Goal: Navigation & Orientation: Find specific page/section

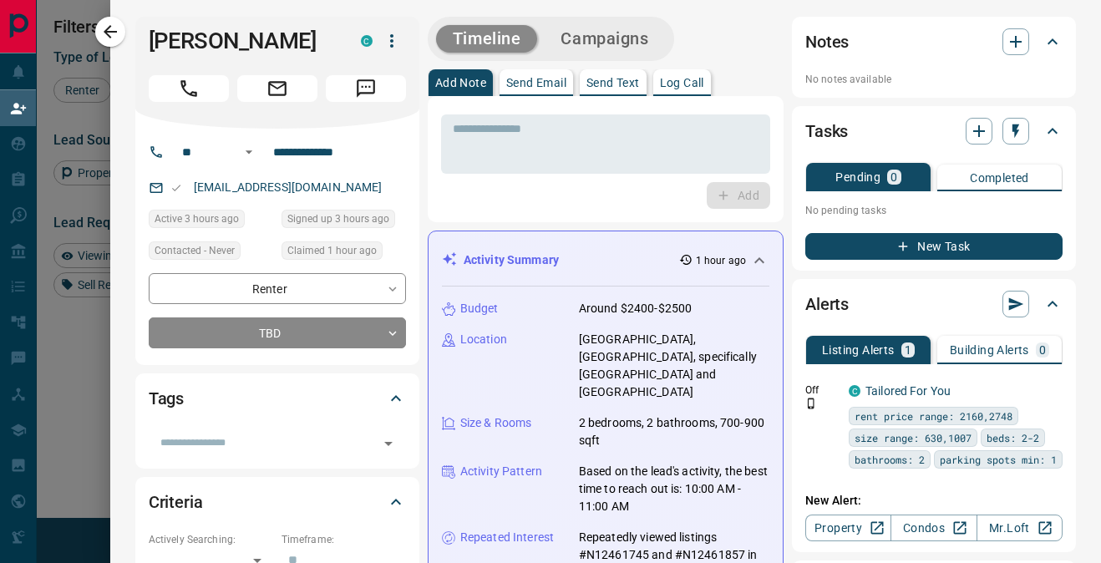
scroll to position [423, 757]
click at [103, 23] on icon "button" at bounding box center [110, 32] width 20 height 20
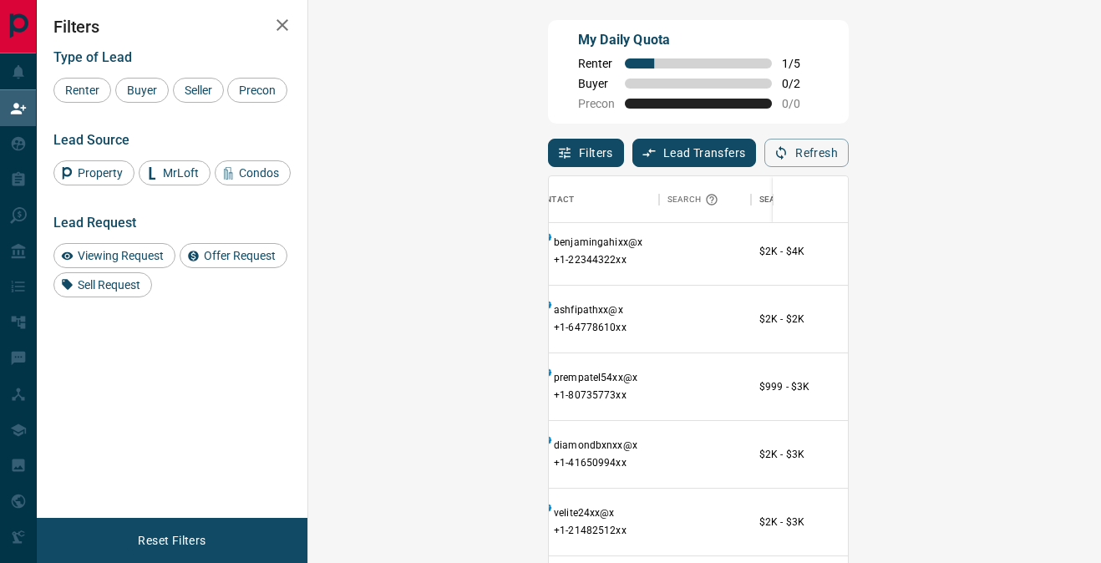
scroll to position [8, 175]
click at [1019, 378] on span "Viewing Request ( 1 )" at bounding box center [1065, 384] width 92 height 12
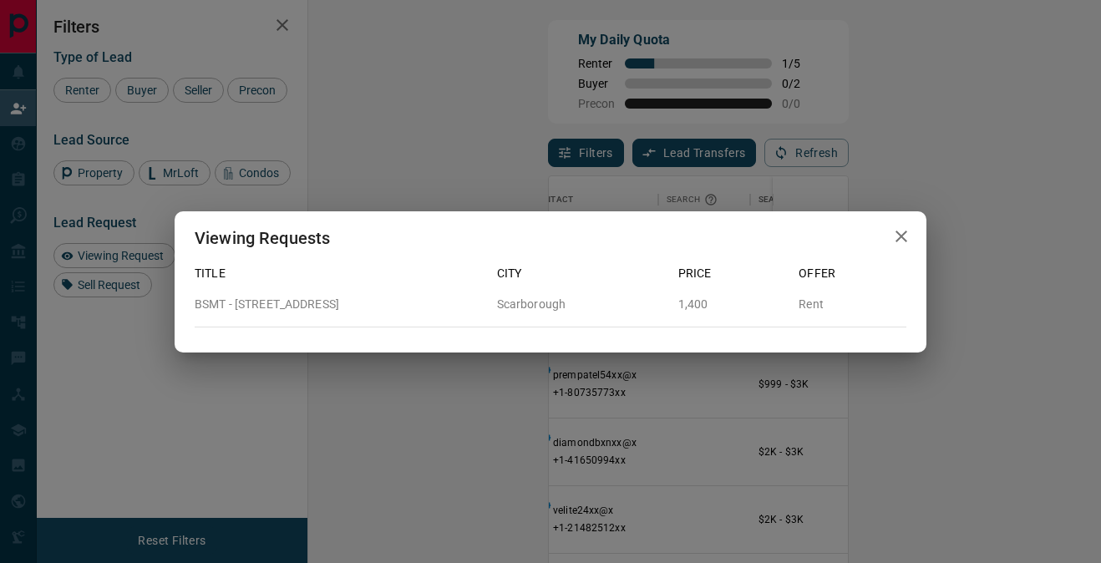
click at [905, 242] on icon "button" at bounding box center [901, 236] width 20 height 20
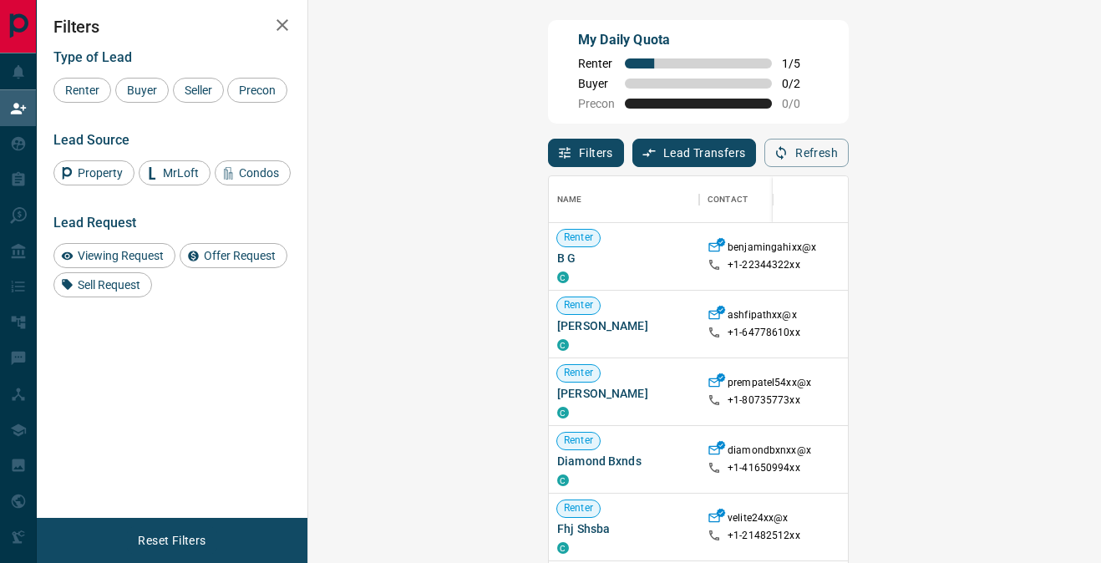
scroll to position [181, 0]
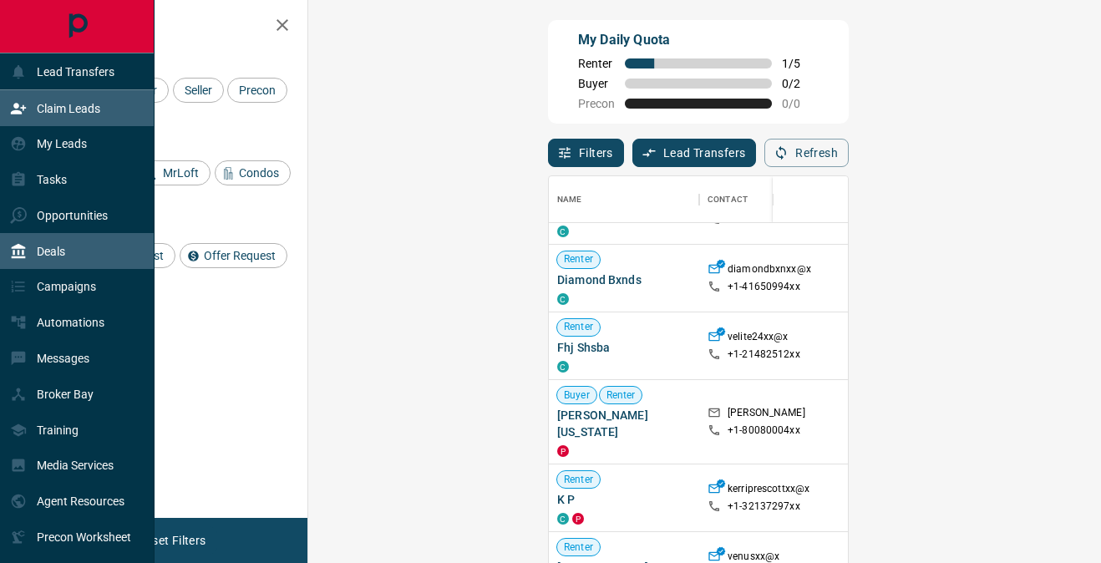
click at [84, 233] on div "Deals" at bounding box center [77, 251] width 154 height 36
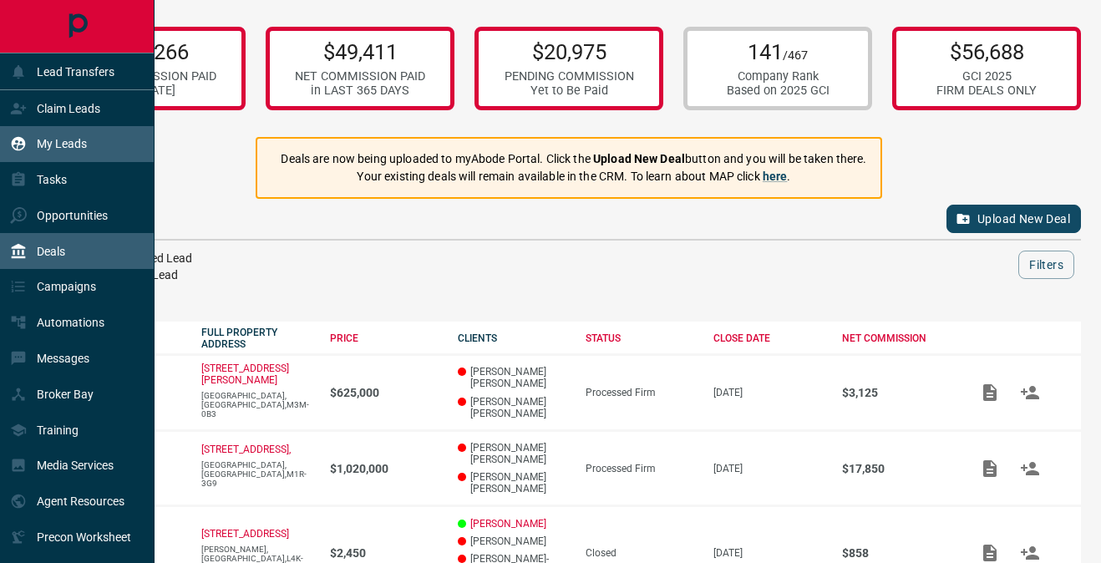
click at [101, 151] on div "My Leads" at bounding box center [77, 144] width 154 height 36
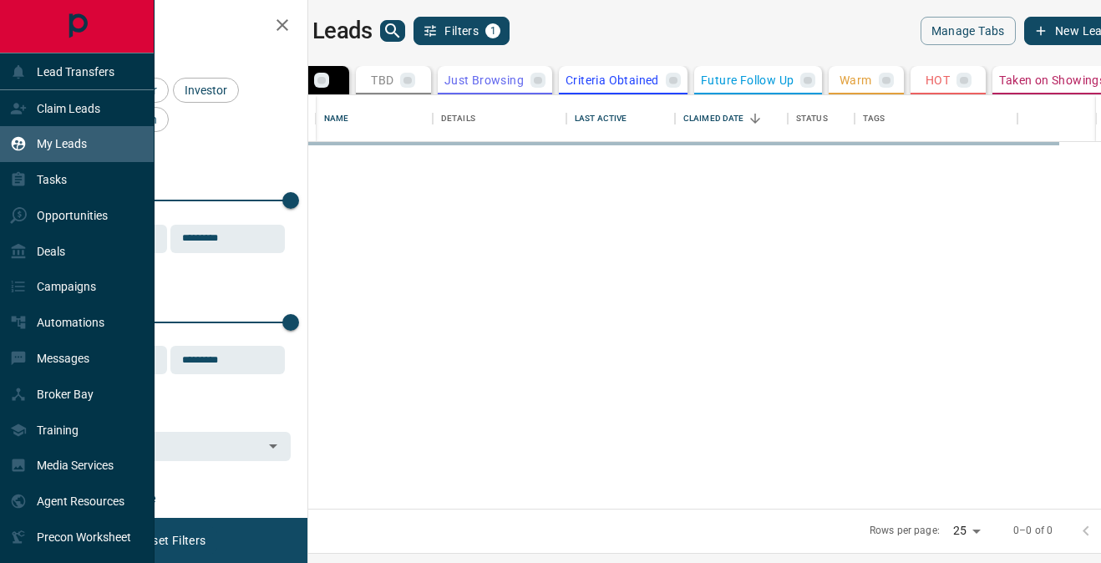
scroll to position [413, 785]
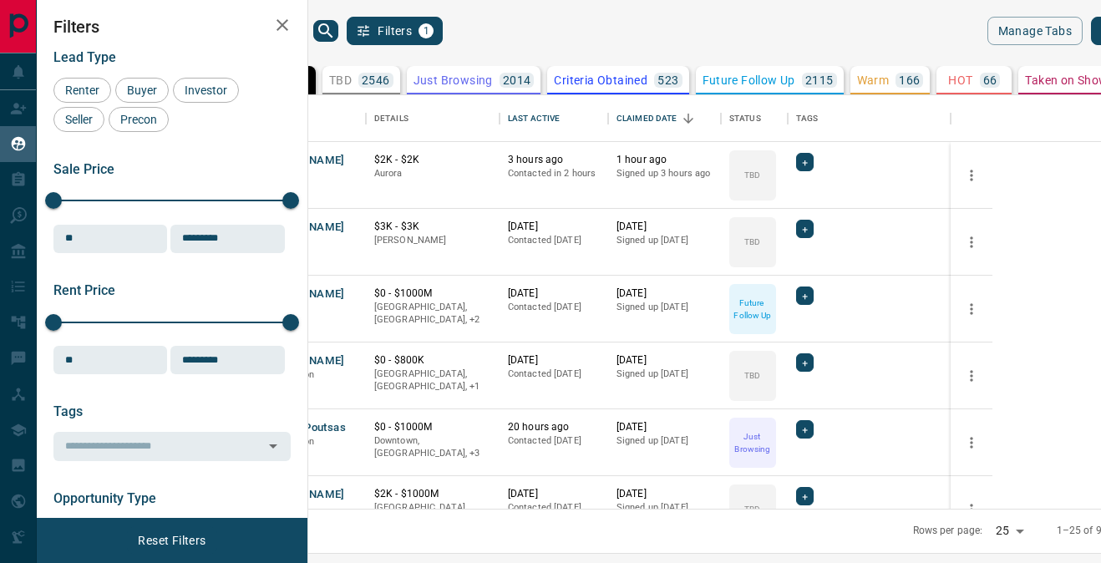
click at [283, 25] on icon "button" at bounding box center [282, 25] width 12 height 12
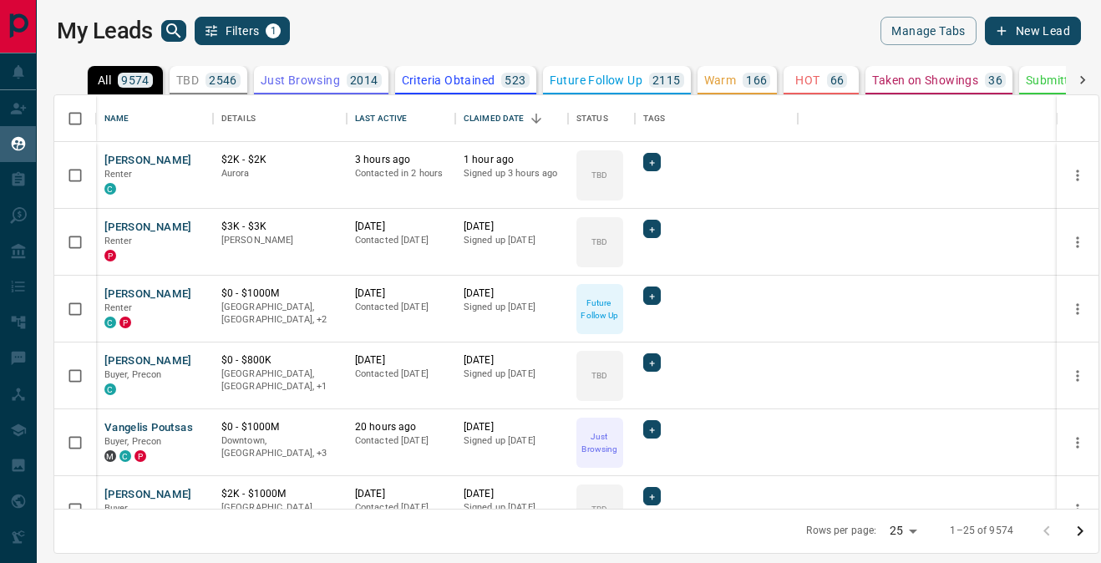
scroll to position [1, 1]
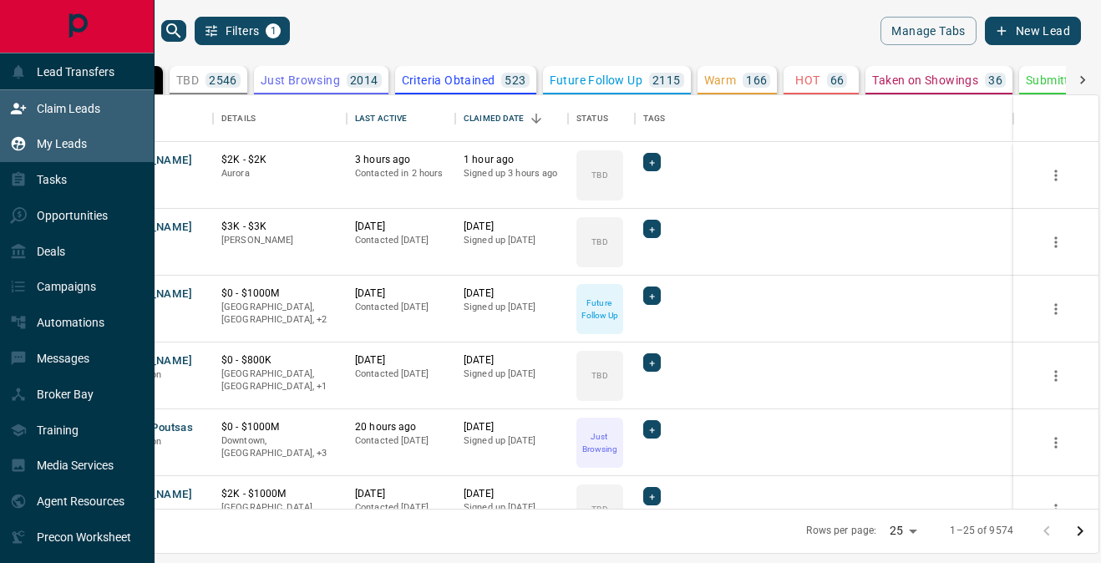
click at [13, 109] on icon at bounding box center [18, 108] width 17 height 17
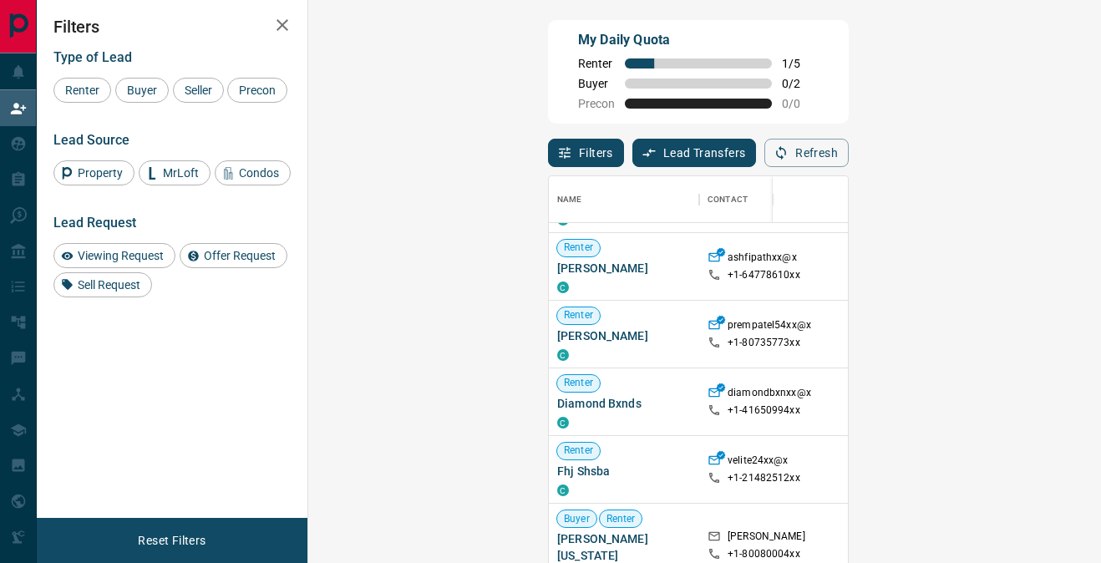
scroll to position [33, 0]
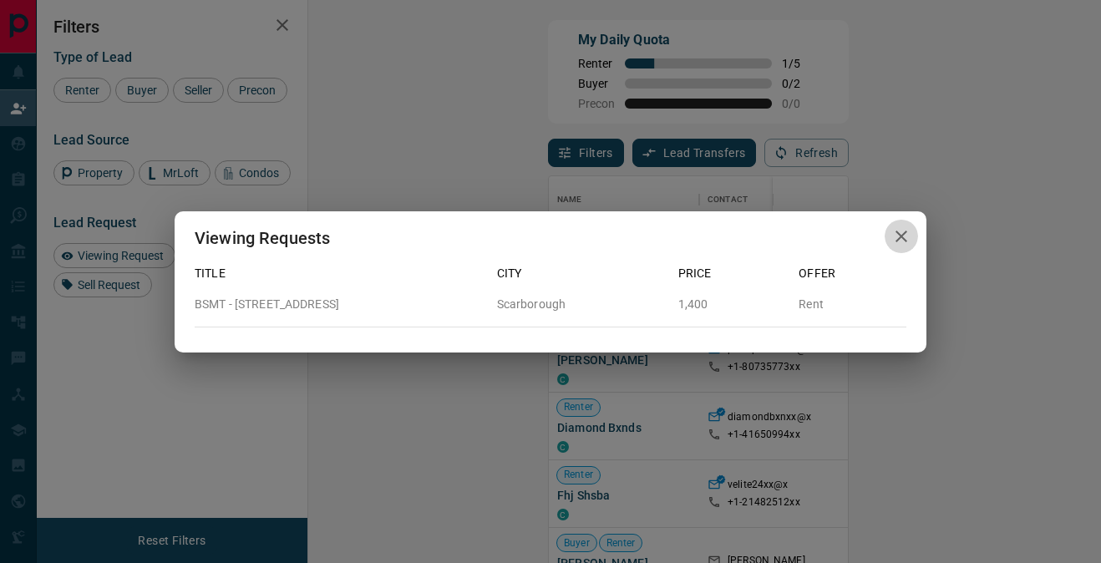
click at [891, 245] on icon "button" at bounding box center [901, 236] width 20 height 20
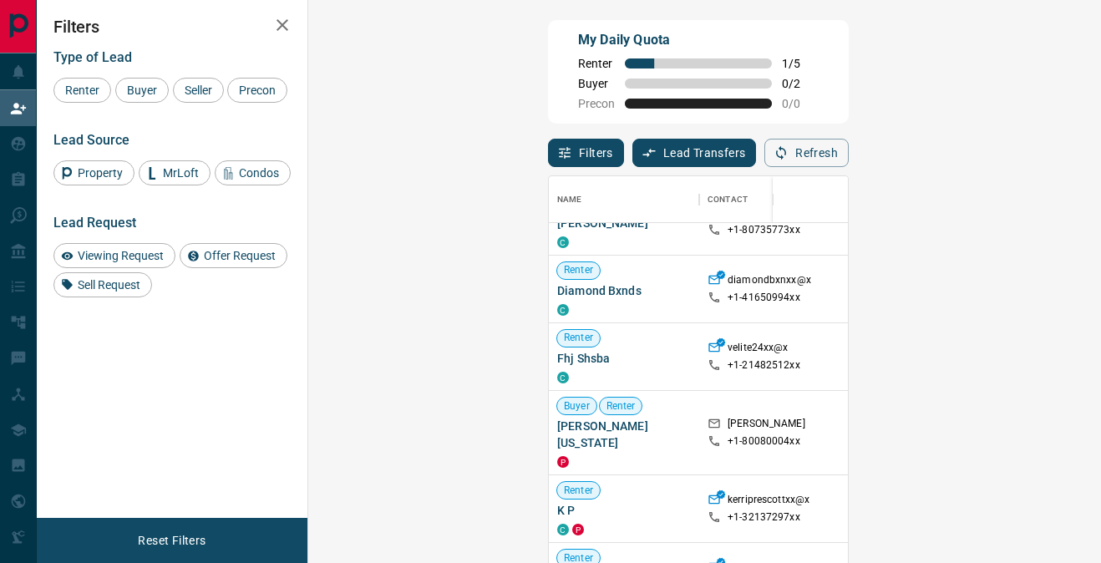
scroll to position [0, 0]
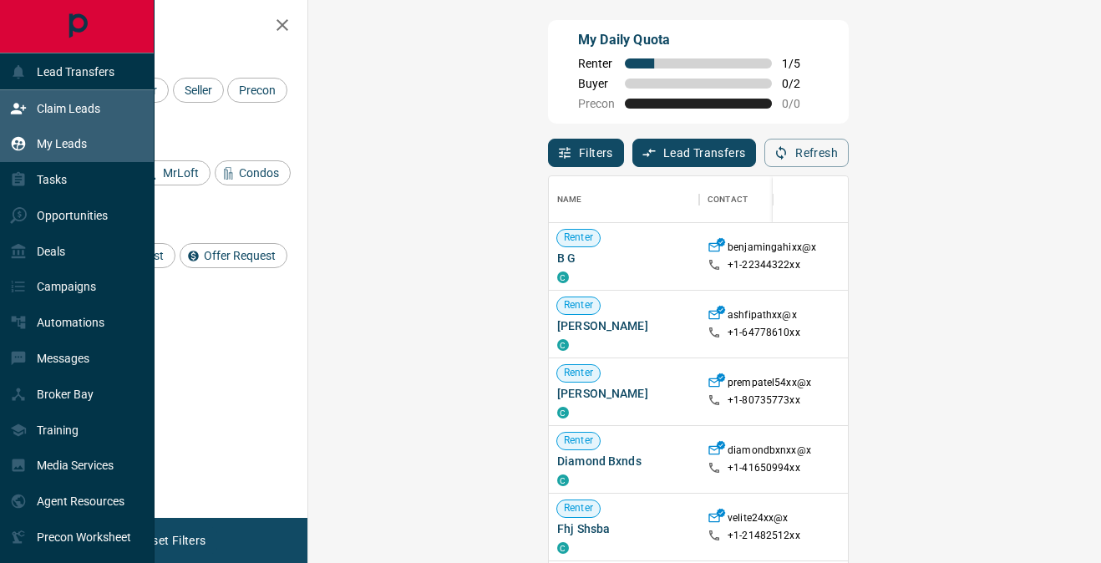
click at [23, 152] on div "My Leads" at bounding box center [48, 144] width 77 height 28
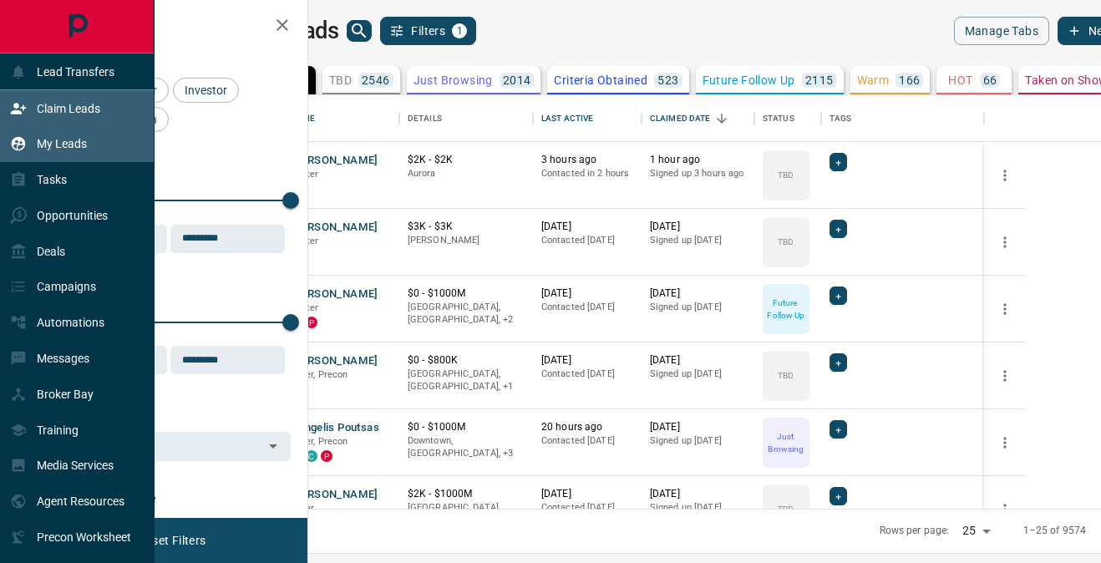
scroll to position [413, 785]
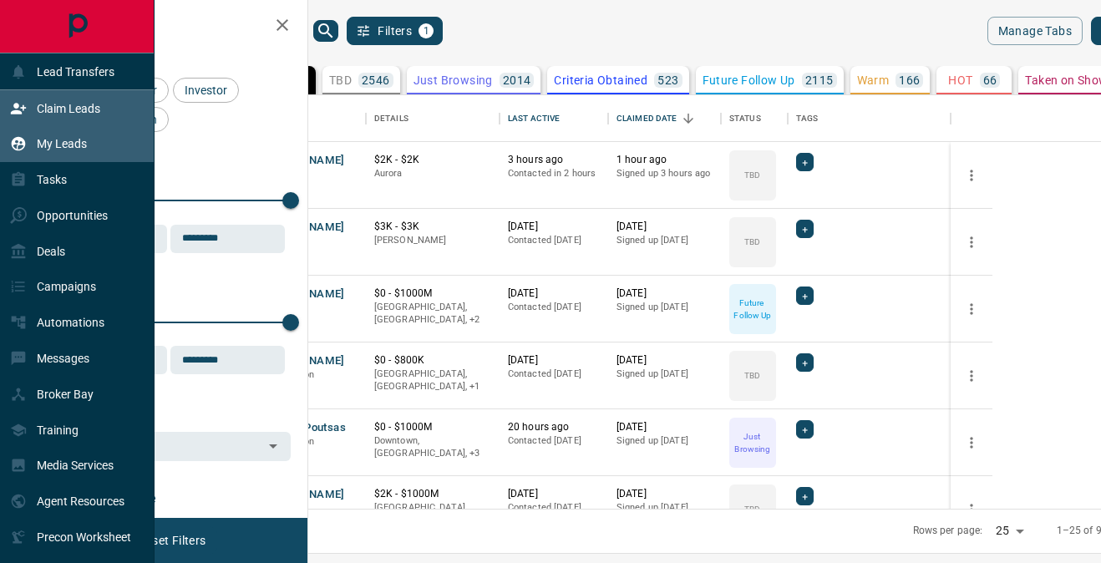
click at [56, 109] on p "Claim Leads" at bounding box center [68, 108] width 63 height 13
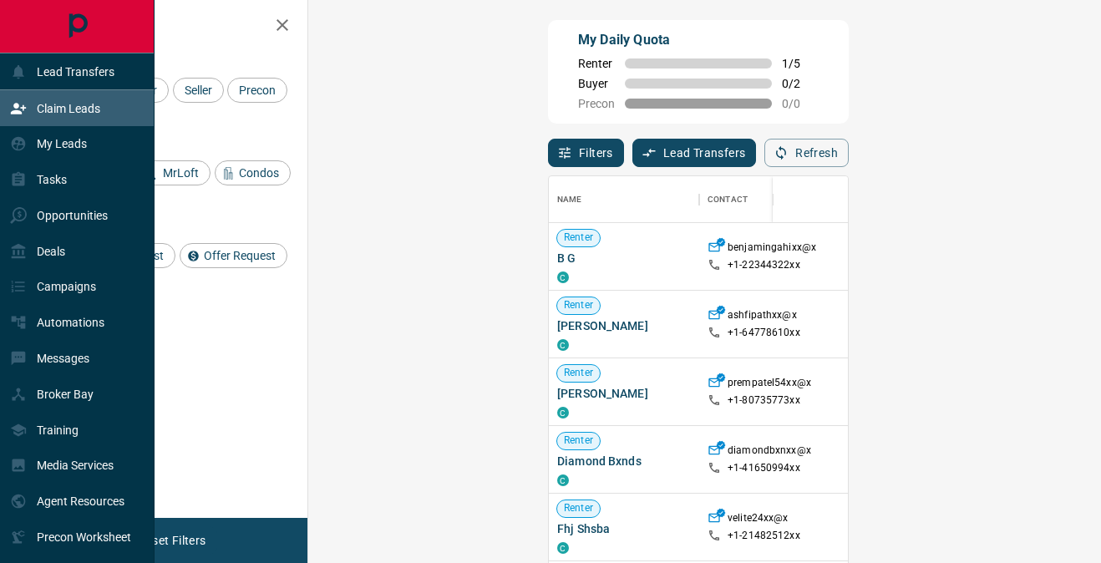
scroll to position [423, 757]
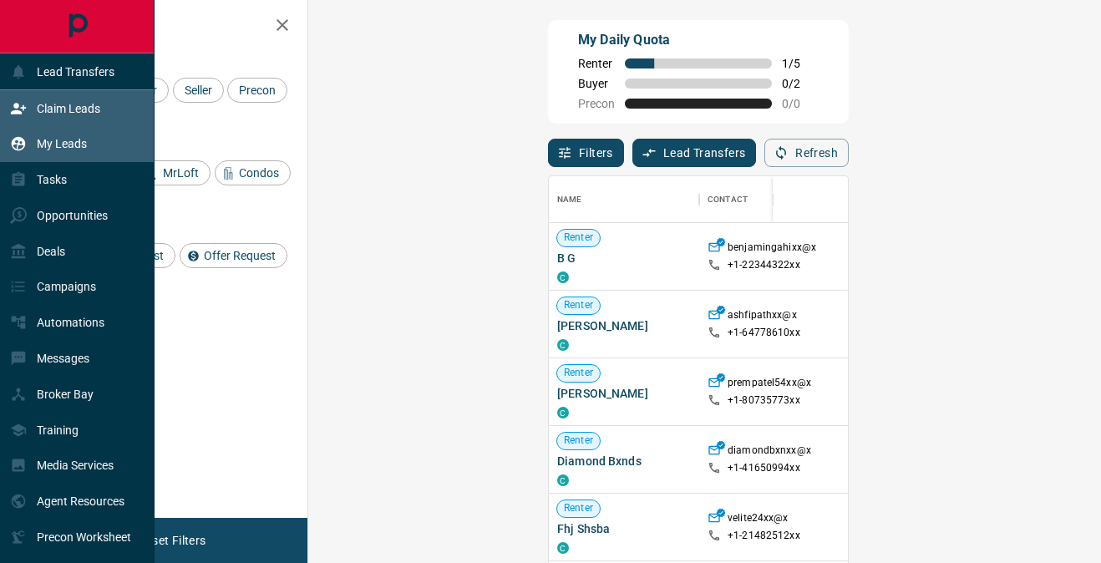
click at [63, 133] on div "My Leads" at bounding box center [48, 144] width 77 height 28
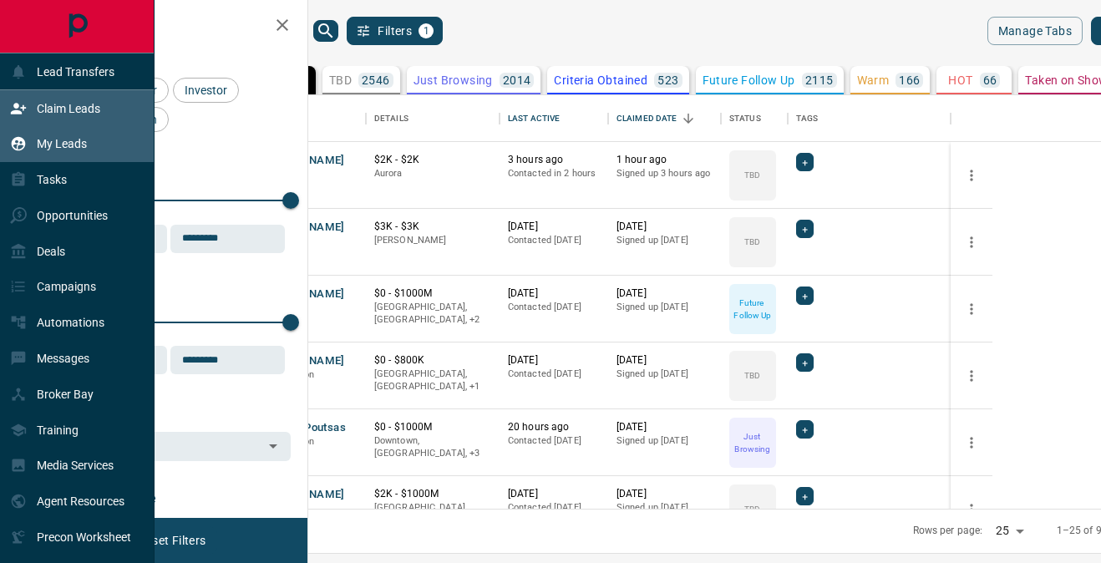
scroll to position [413, 785]
click at [75, 102] on p "Claim Leads" at bounding box center [68, 108] width 63 height 13
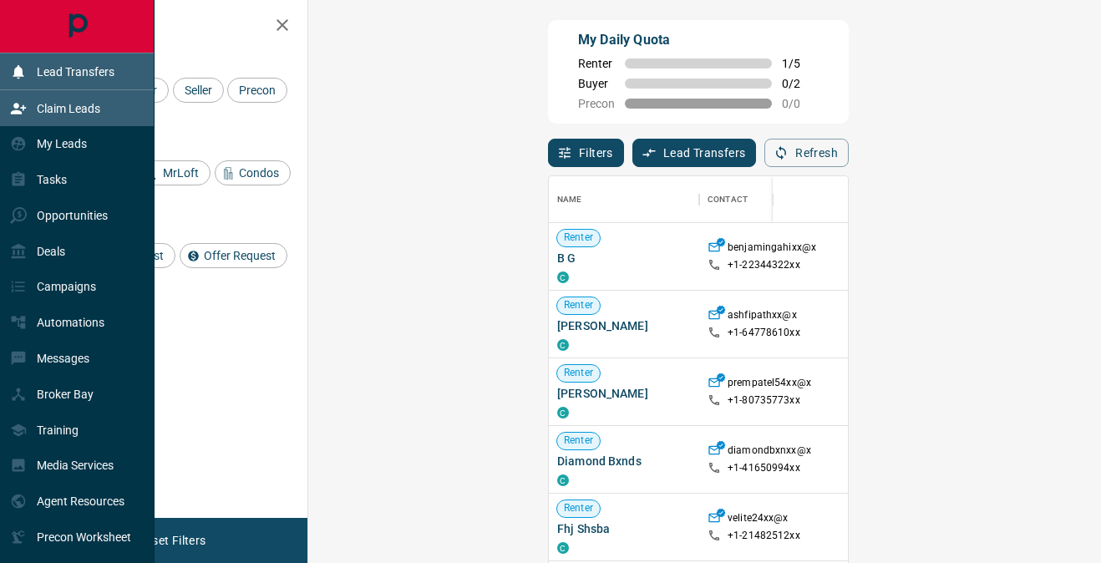
scroll to position [423, 757]
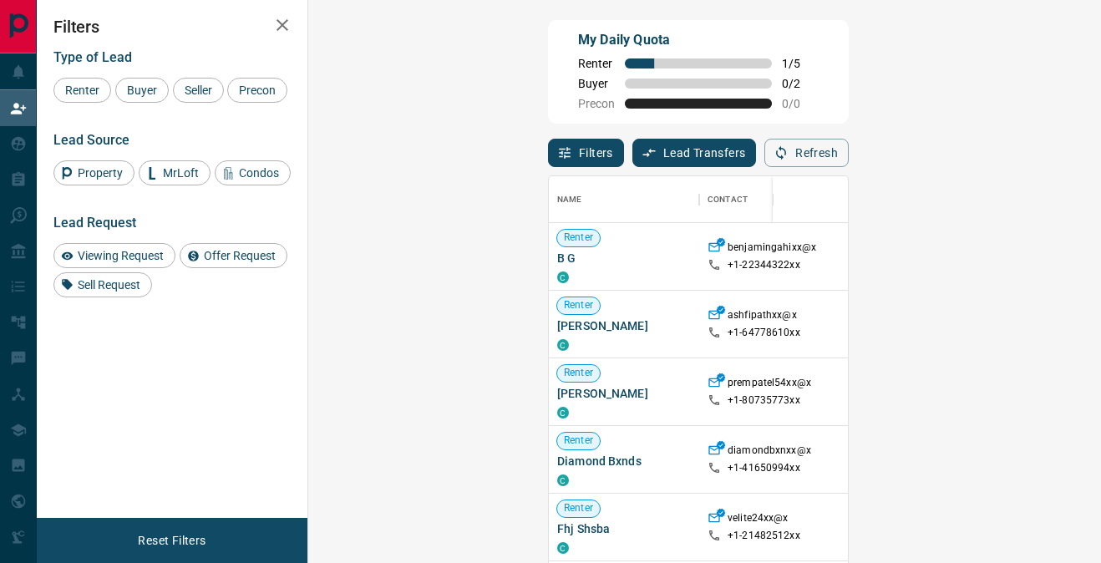
click at [289, 23] on icon "button" at bounding box center [282, 25] width 20 height 20
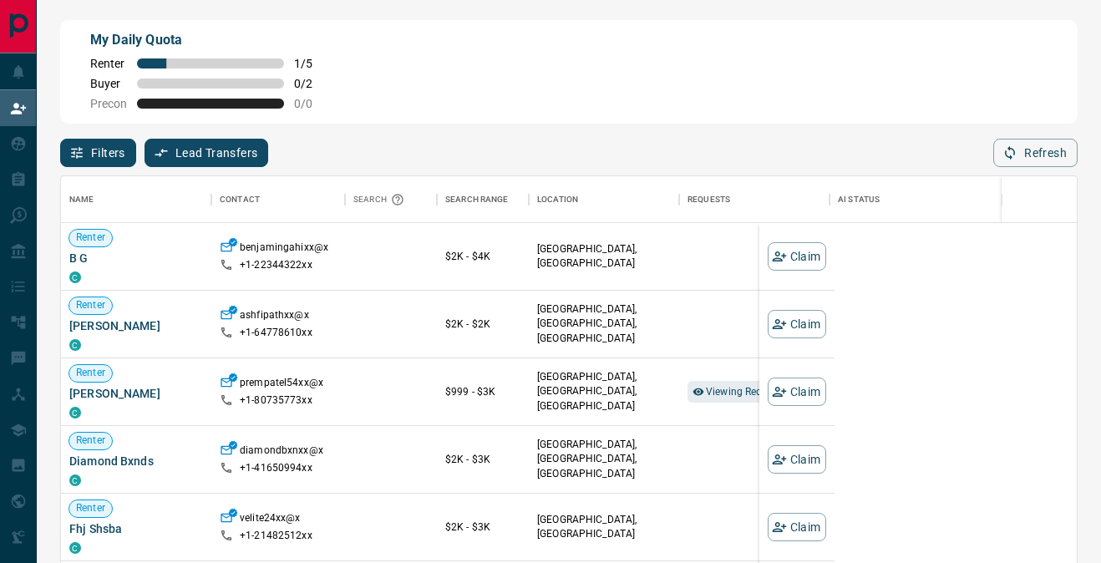
scroll to position [423, 1015]
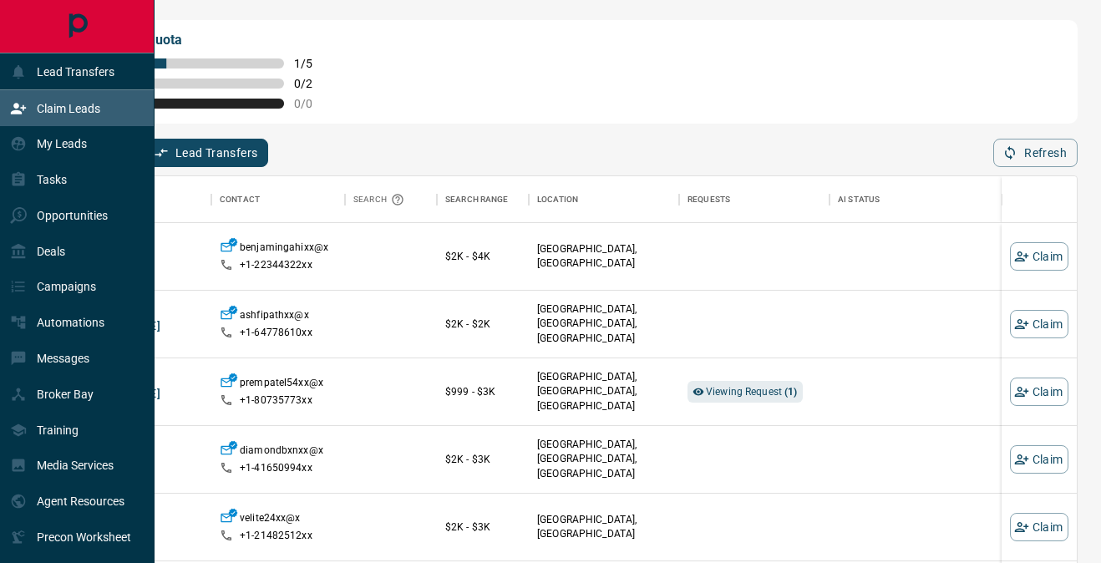
click at [28, 113] on div "Claim Leads" at bounding box center [55, 108] width 90 height 28
click at [63, 138] on p "My Leads" at bounding box center [62, 143] width 50 height 13
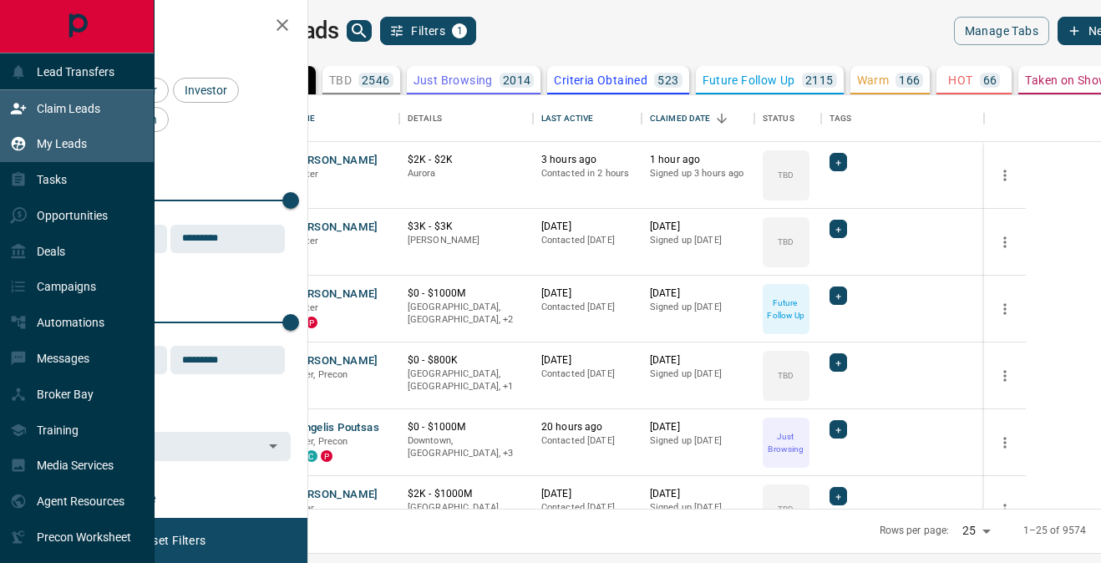
scroll to position [413, 785]
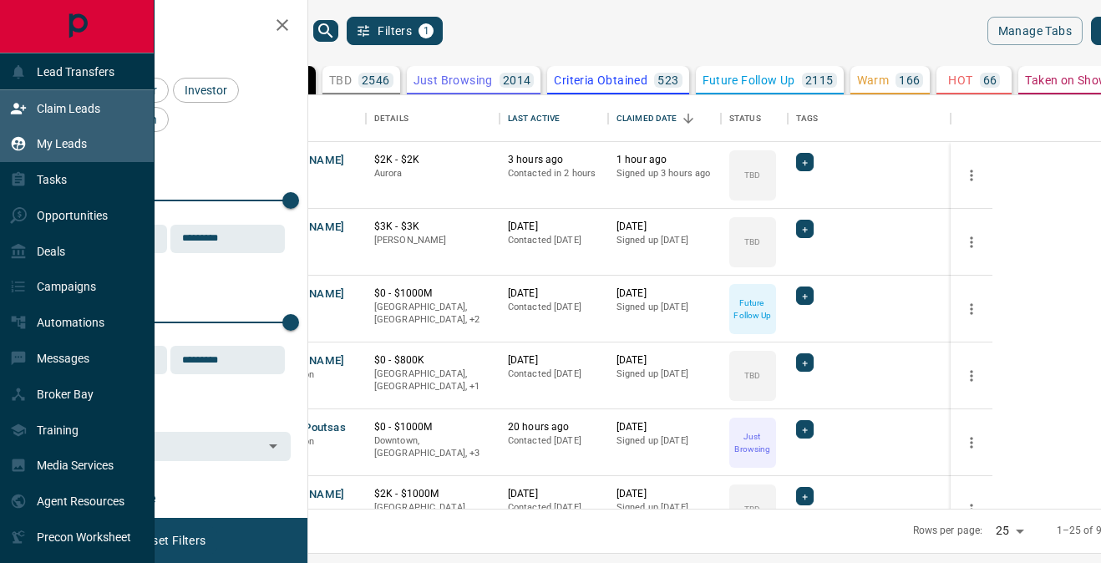
click at [67, 108] on p "Claim Leads" at bounding box center [68, 108] width 63 height 13
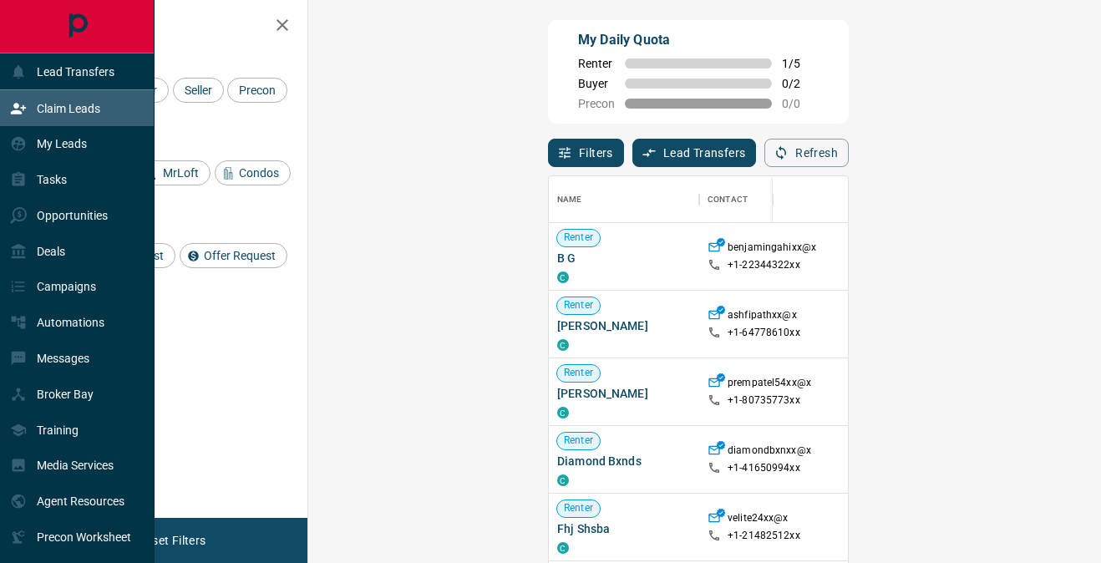
scroll to position [423, 757]
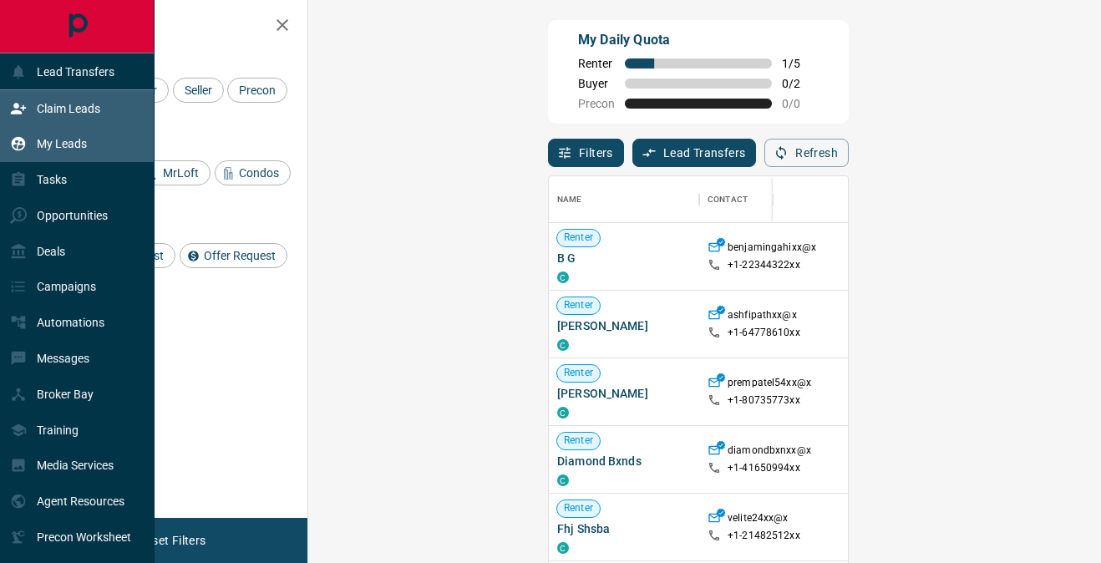
click at [71, 131] on div "My Leads" at bounding box center [48, 144] width 77 height 28
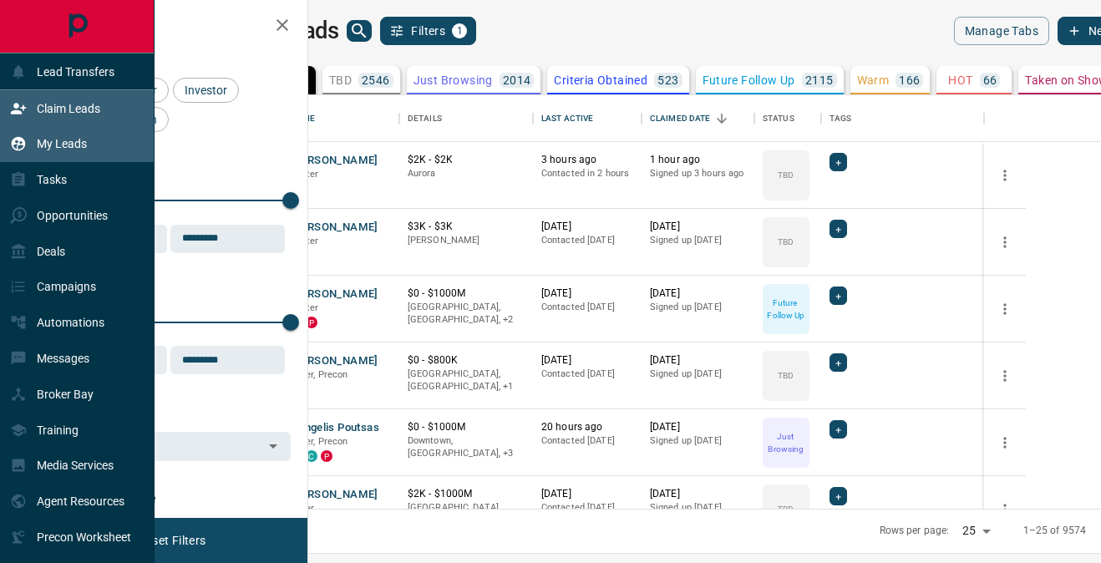
scroll to position [413, 785]
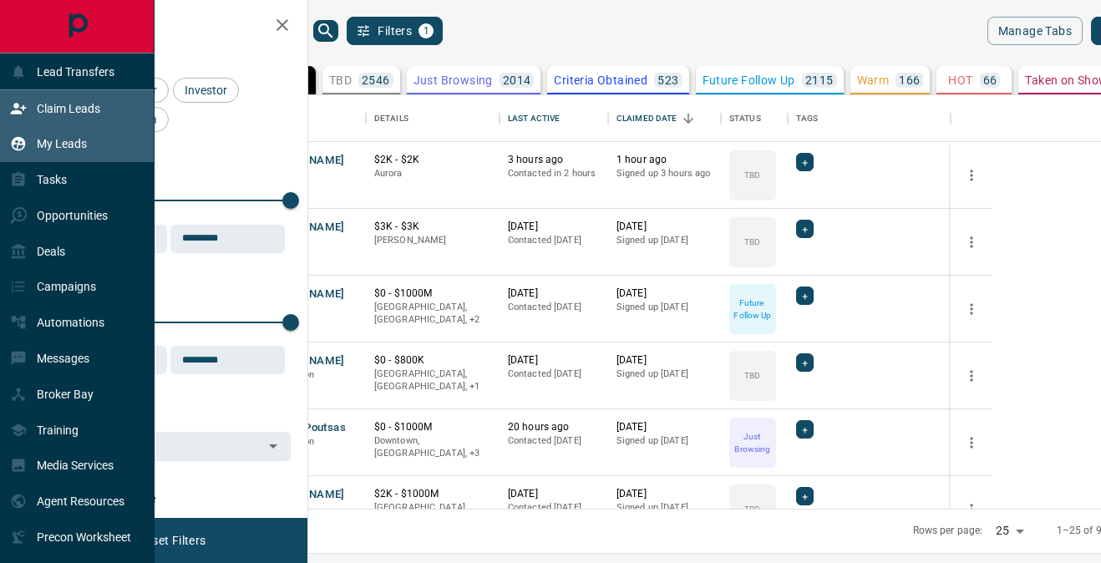
click at [77, 110] on p "Claim Leads" at bounding box center [68, 108] width 63 height 13
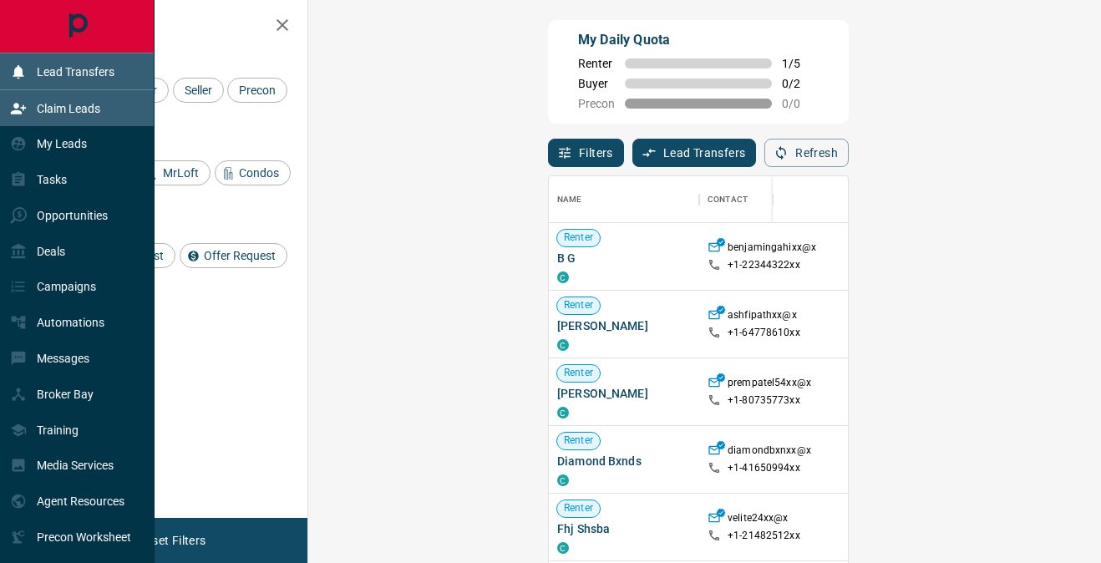
scroll to position [423, 757]
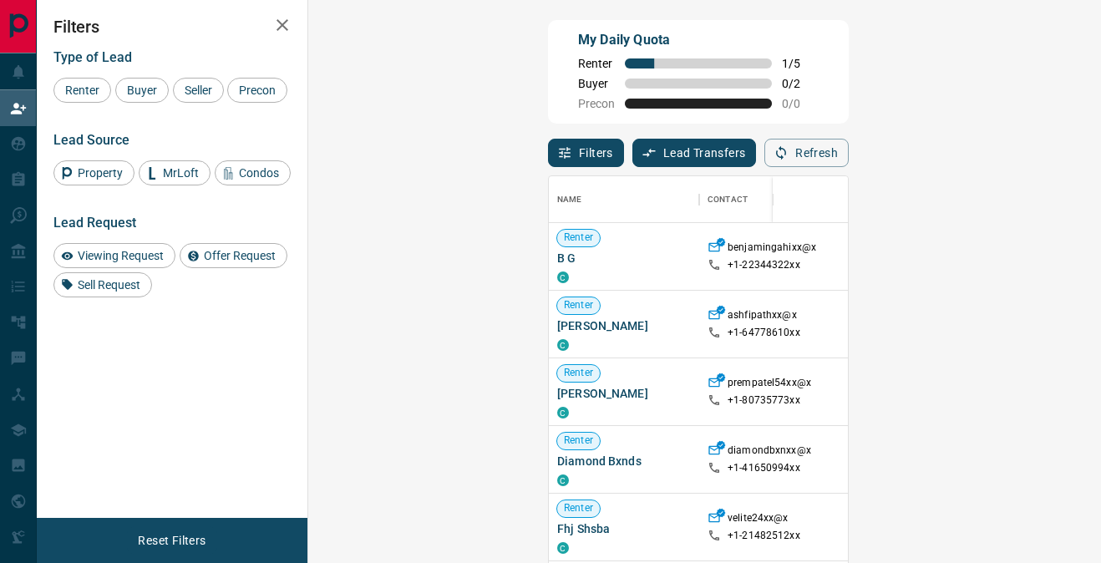
click at [281, 34] on icon "button" at bounding box center [282, 25] width 20 height 20
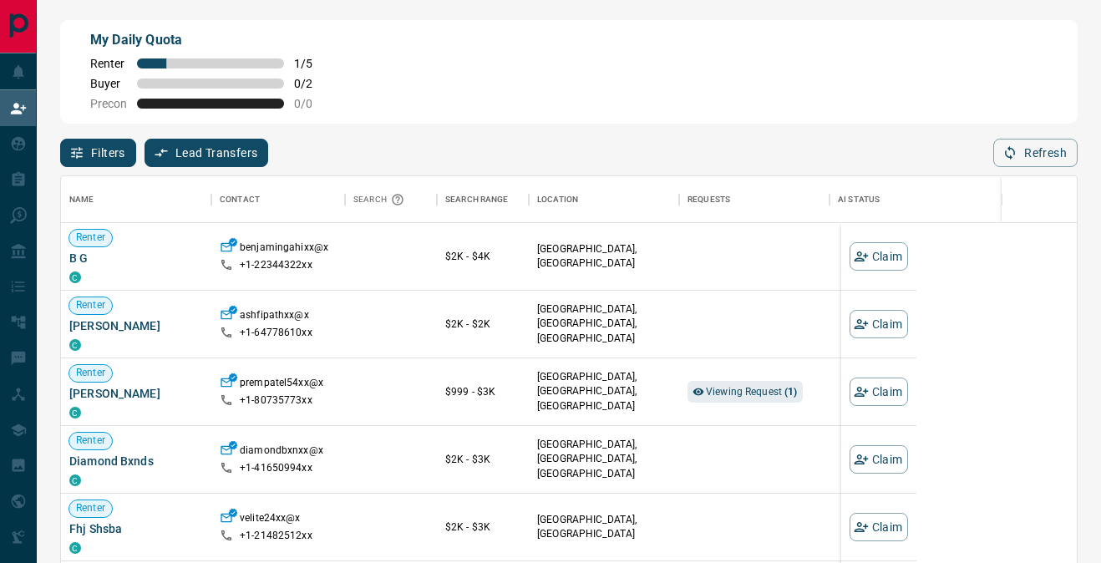
scroll to position [0, 0]
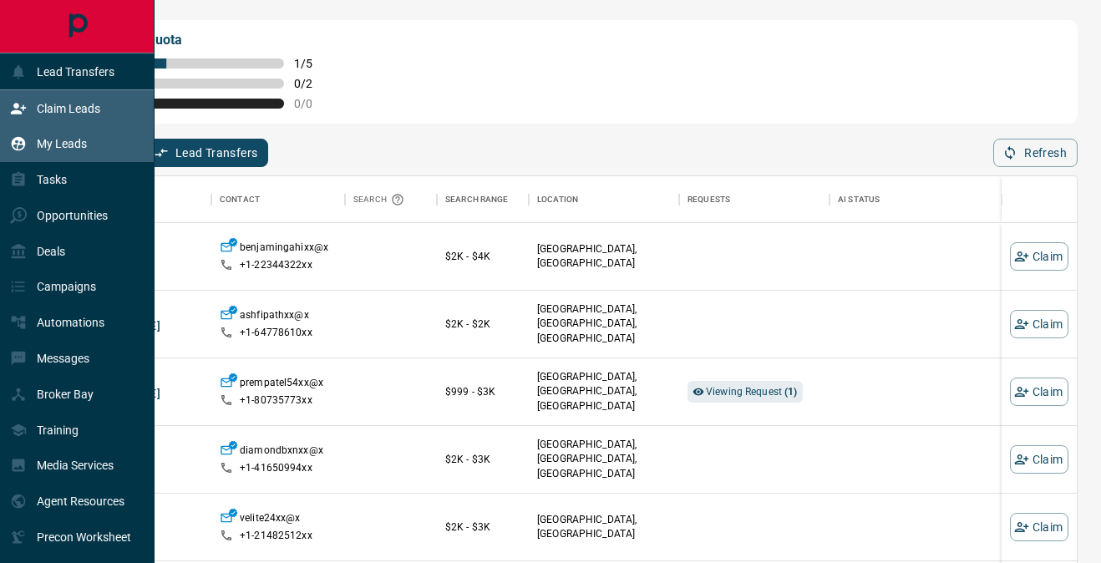
click at [58, 137] on p "My Leads" at bounding box center [62, 143] width 50 height 13
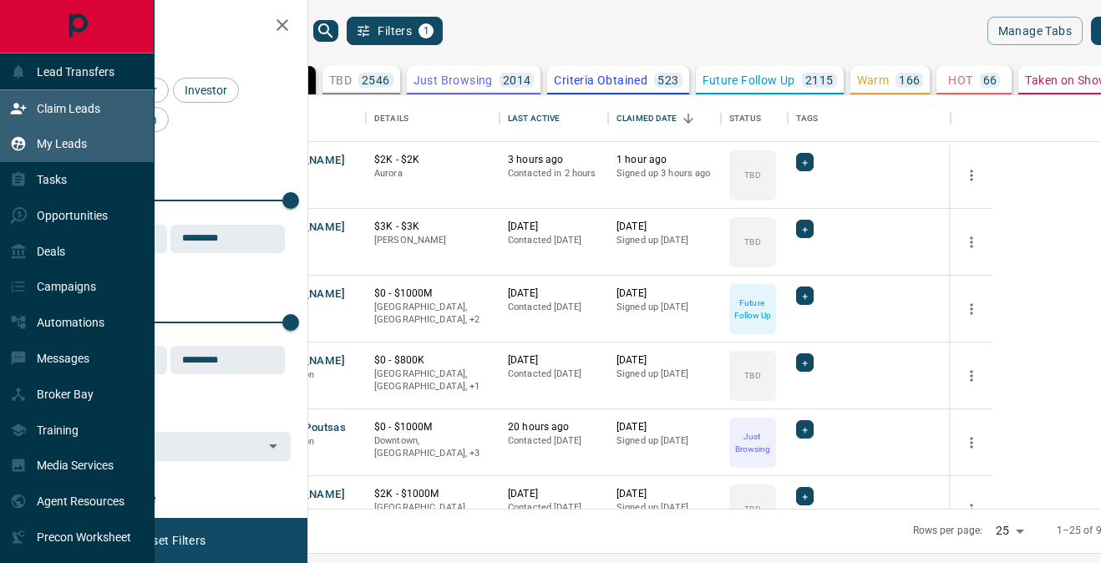
click at [76, 110] on p "Claim Leads" at bounding box center [68, 108] width 63 height 13
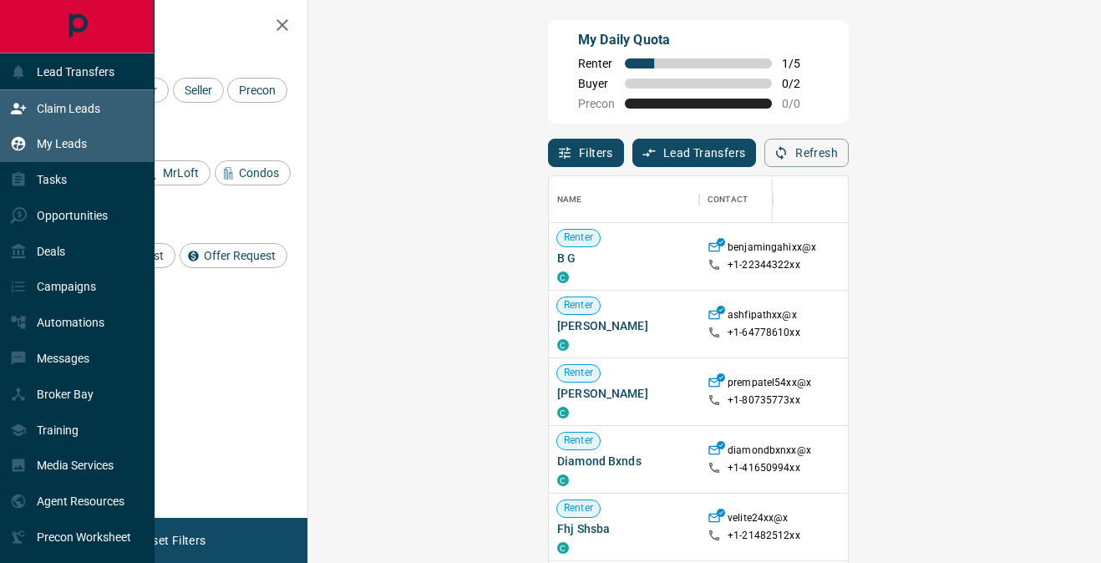
click at [72, 134] on div "My Leads" at bounding box center [48, 144] width 77 height 28
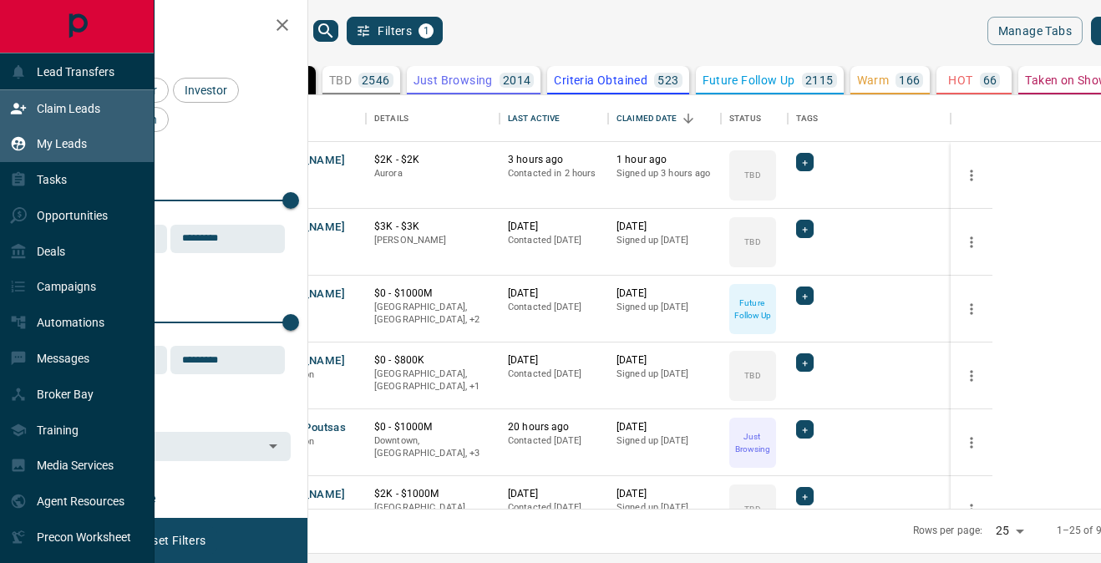
click at [94, 116] on div "Claim Leads" at bounding box center [55, 108] width 90 height 28
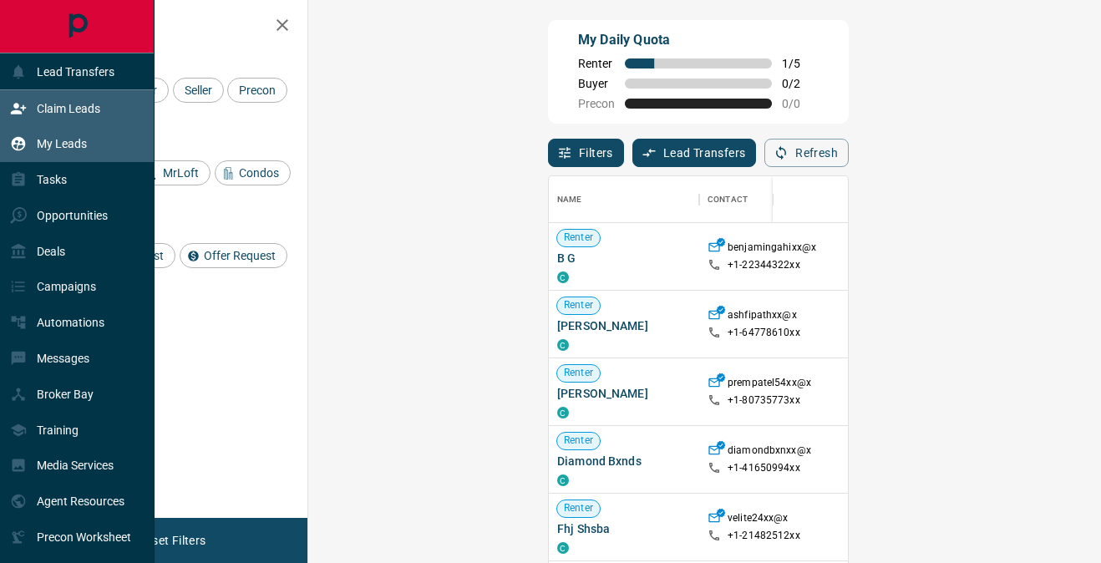
click at [97, 143] on div "My Leads" at bounding box center [77, 144] width 154 height 36
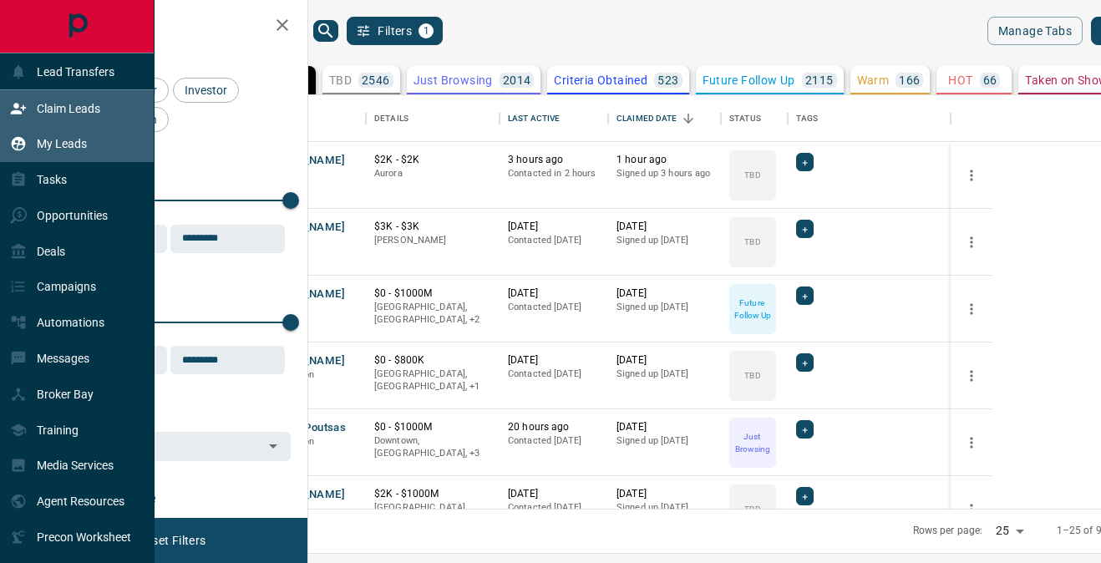
click at [103, 123] on div "Claim Leads" at bounding box center [77, 108] width 154 height 36
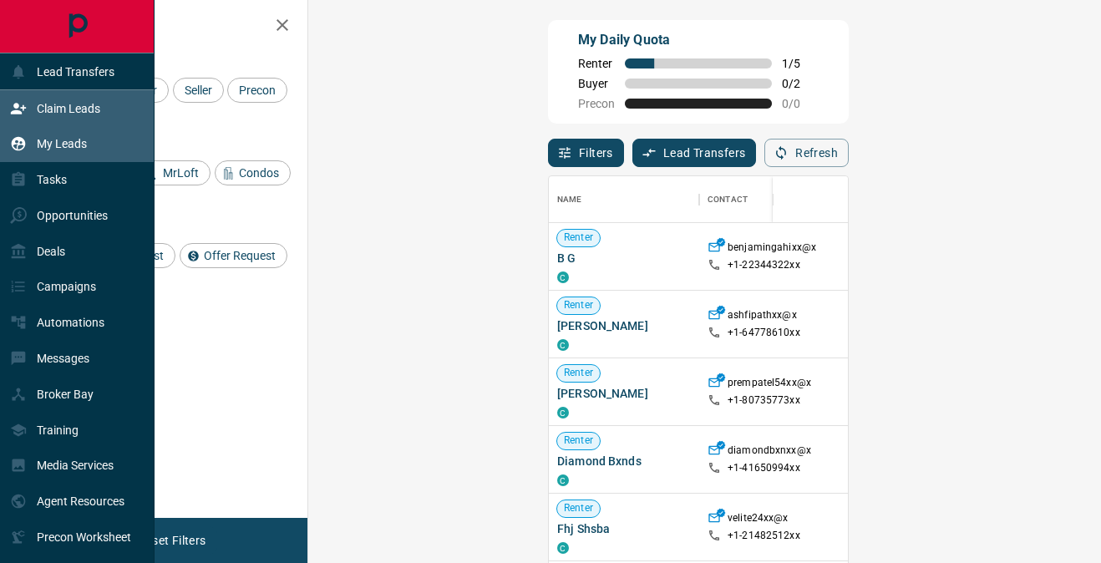
click at [101, 141] on div "My Leads" at bounding box center [77, 144] width 154 height 36
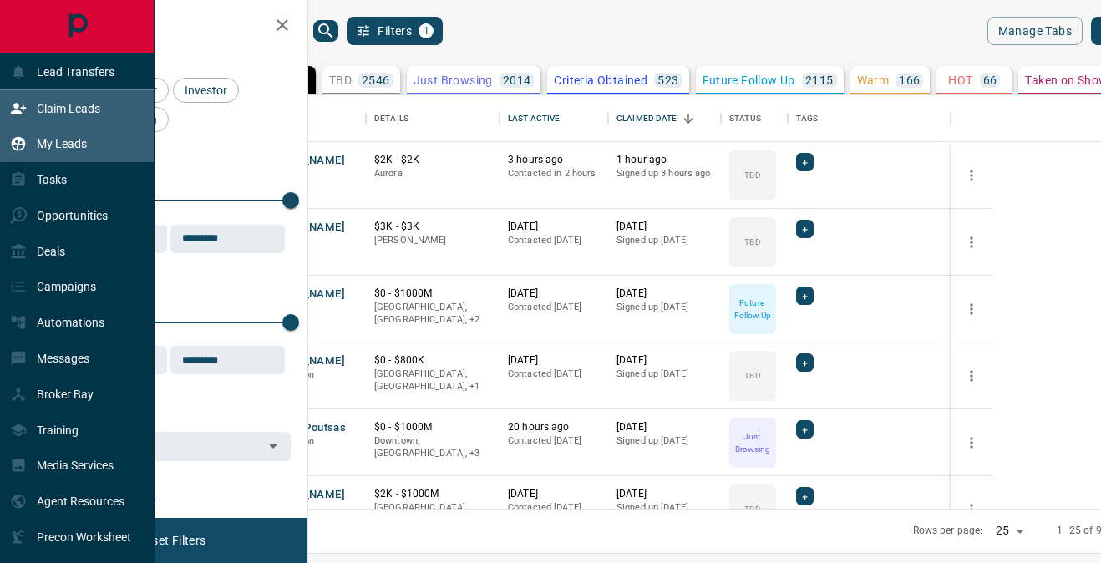
click at [114, 110] on div "Claim Leads" at bounding box center [77, 108] width 154 height 36
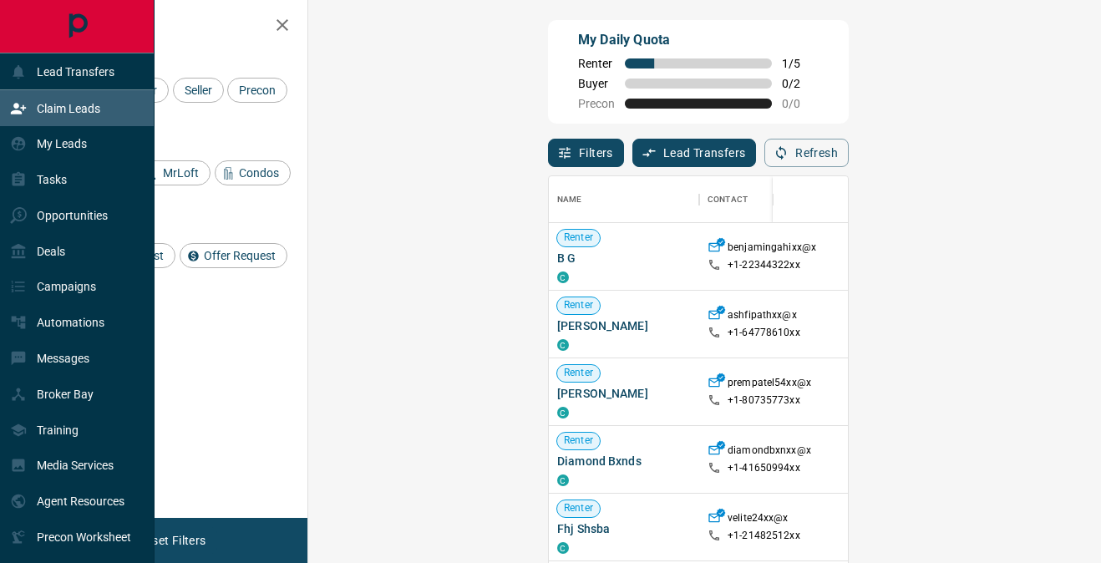
click at [115, 103] on div "Claim Leads" at bounding box center [77, 108] width 154 height 36
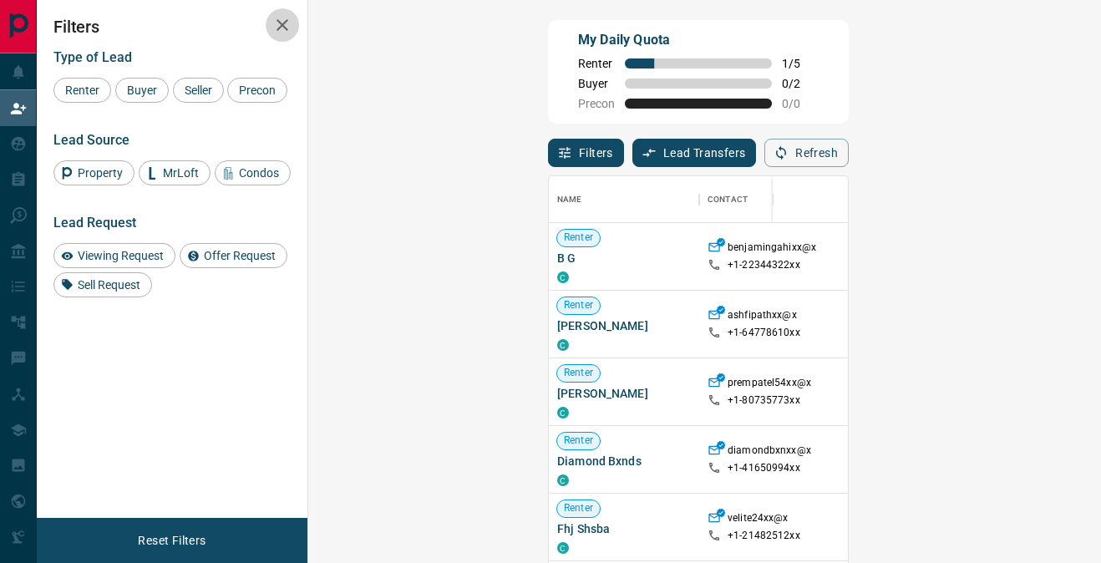
click at [273, 23] on icon "button" at bounding box center [282, 25] width 20 height 20
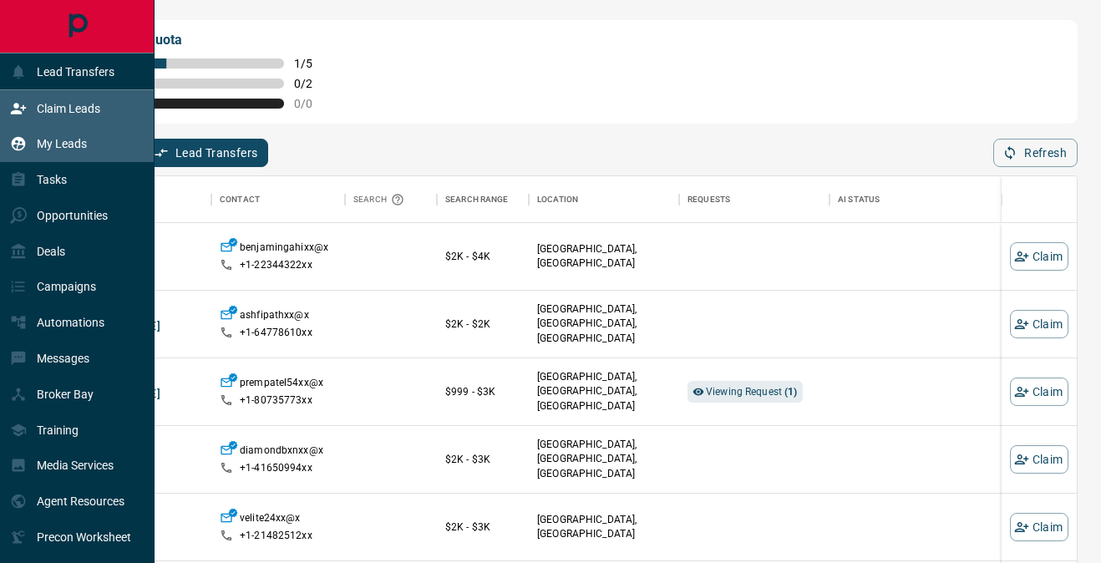
click at [48, 133] on div "My Leads" at bounding box center [48, 144] width 77 height 28
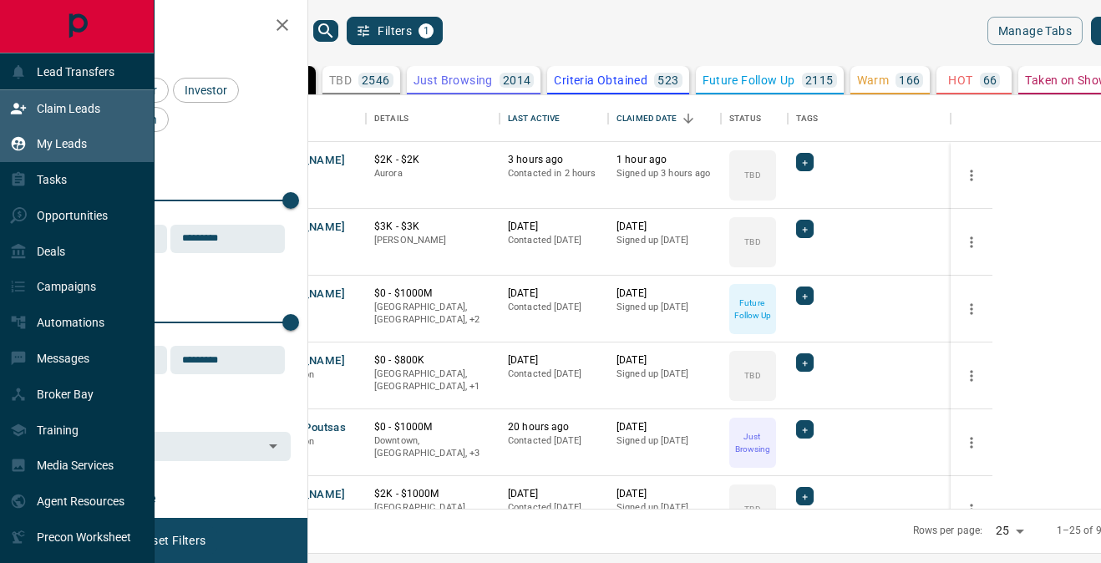
click at [64, 105] on p "Claim Leads" at bounding box center [68, 108] width 63 height 13
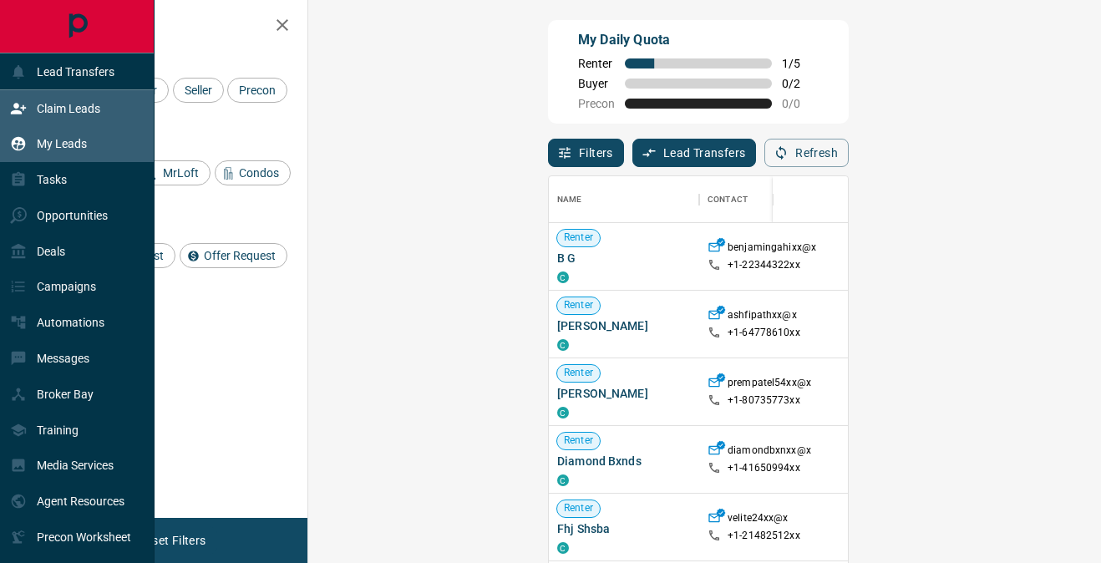
click at [86, 134] on div "My Leads" at bounding box center [48, 144] width 77 height 28
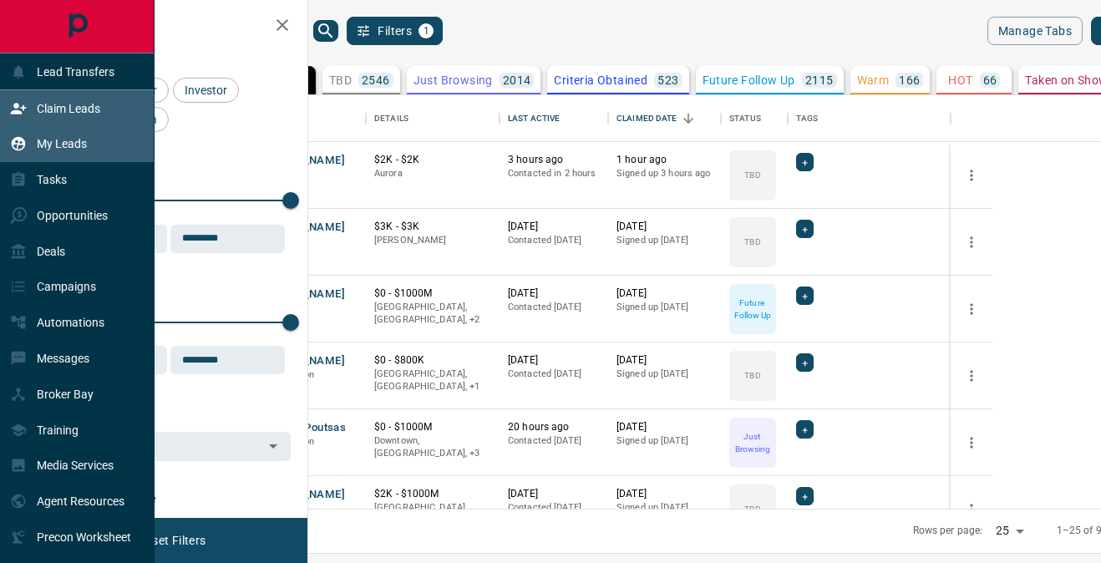
click at [98, 106] on p "Claim Leads" at bounding box center [68, 108] width 63 height 13
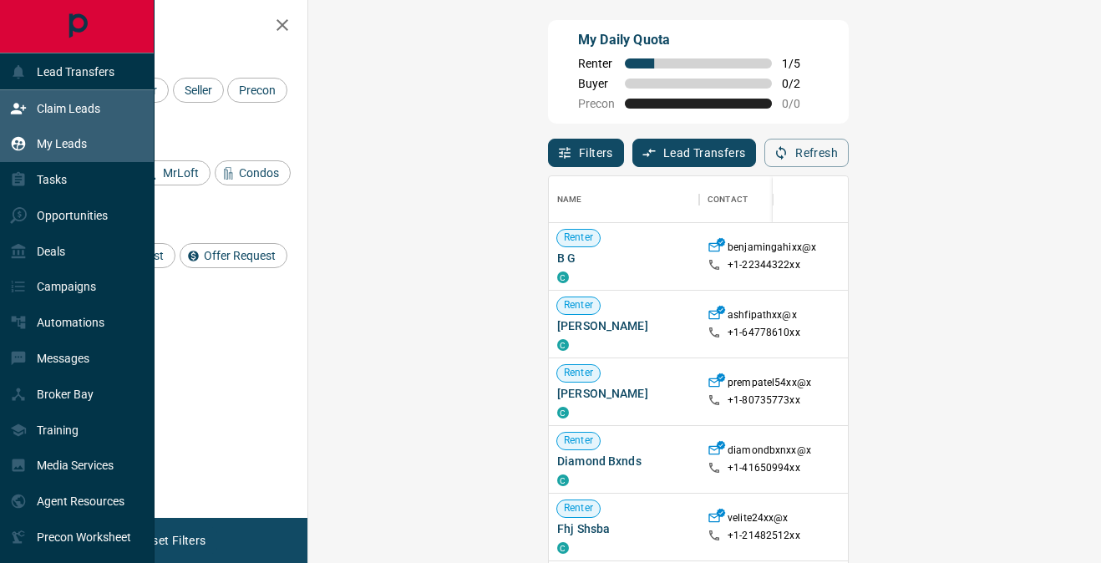
click at [101, 145] on div "My Leads" at bounding box center [77, 144] width 154 height 36
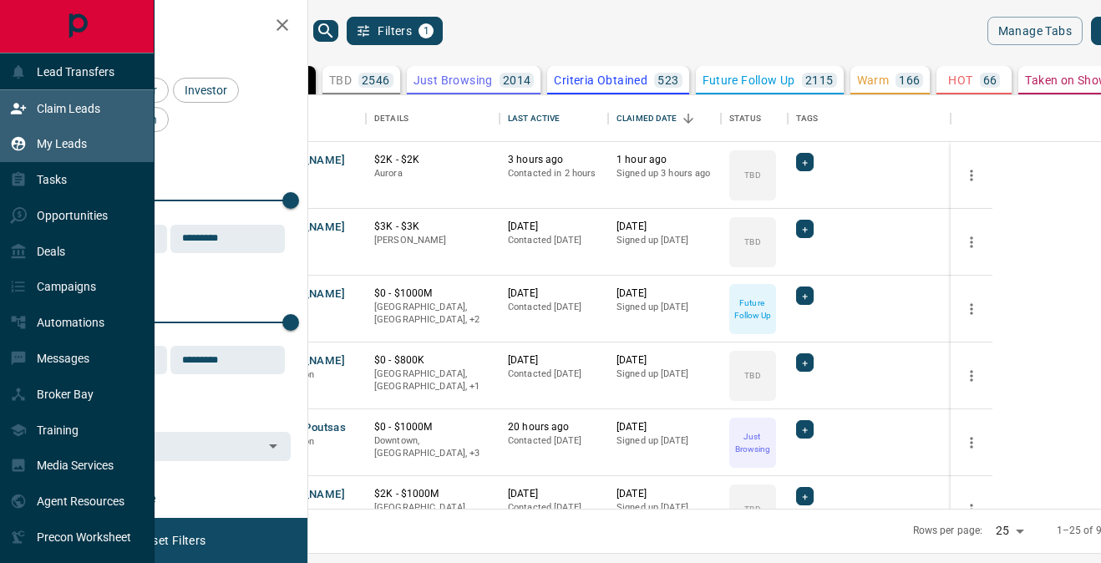
click at [104, 111] on div "Claim Leads" at bounding box center [77, 108] width 154 height 36
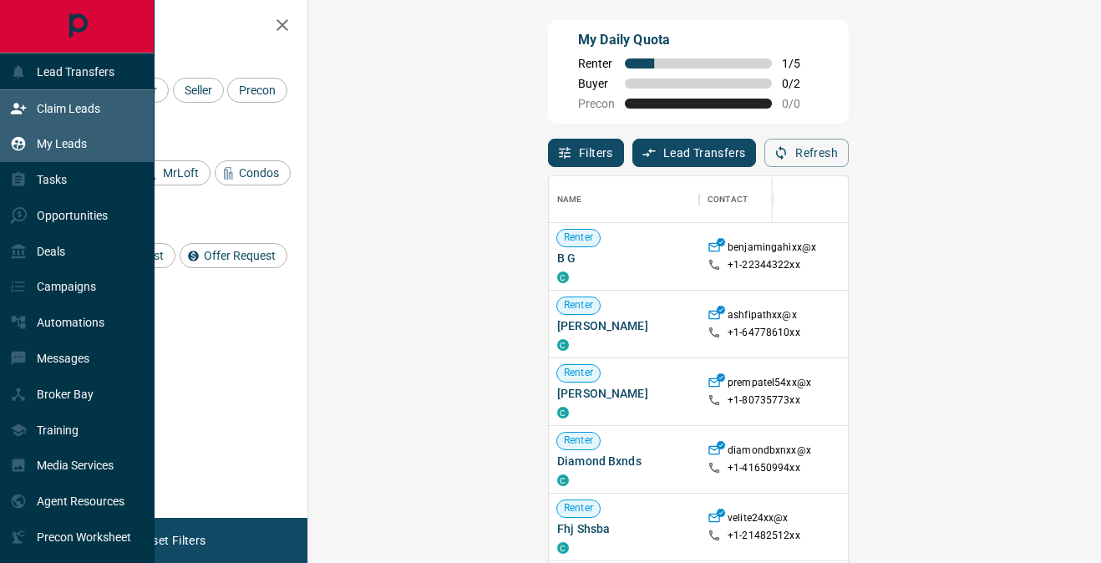
click at [98, 141] on div "My Leads" at bounding box center [77, 144] width 154 height 36
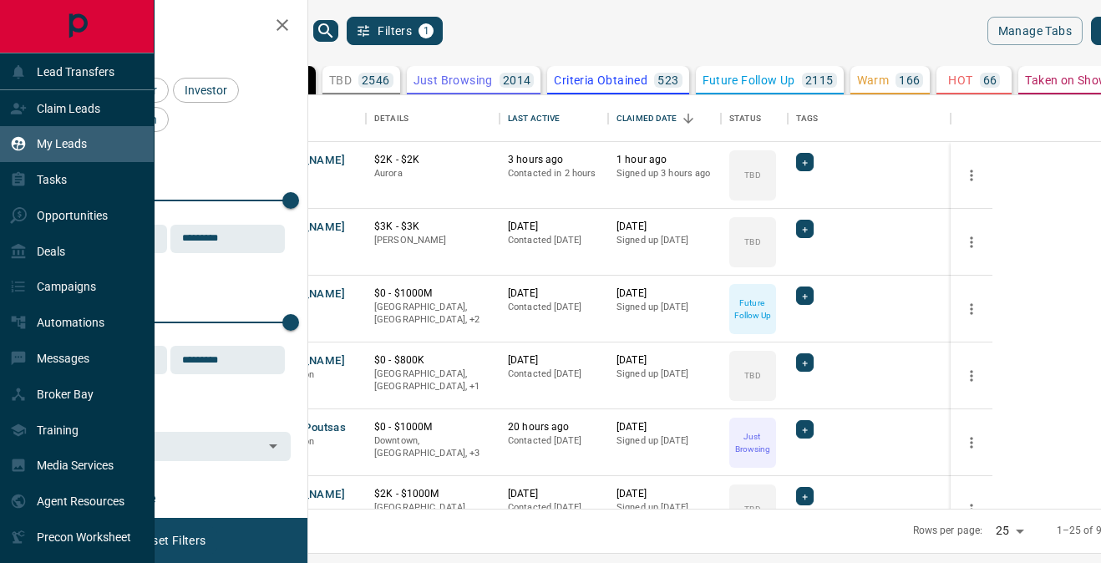
click at [99, 143] on div "My Leads" at bounding box center [77, 144] width 154 height 36
click at [107, 117] on div "Claim Leads" at bounding box center [77, 108] width 154 height 36
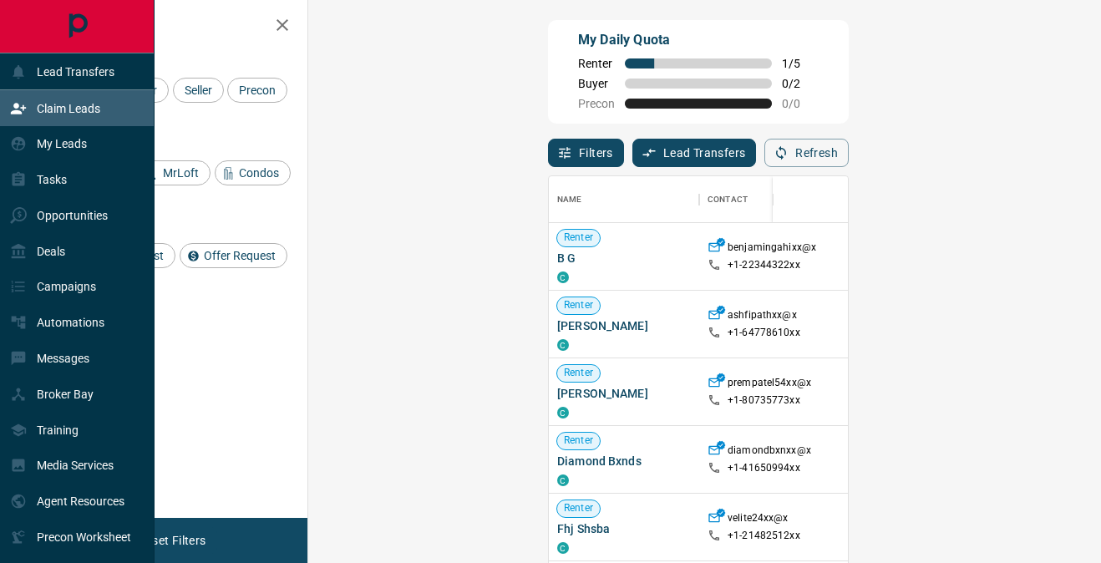
click at [104, 99] on div "Claim Leads" at bounding box center [77, 108] width 154 height 36
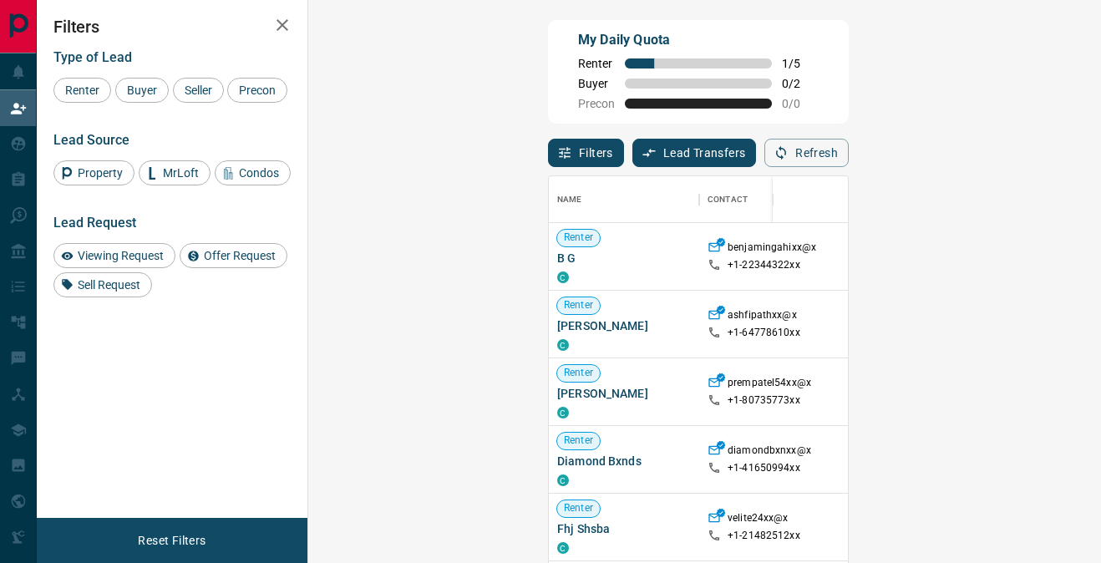
click at [284, 17] on icon "button" at bounding box center [282, 25] width 20 height 20
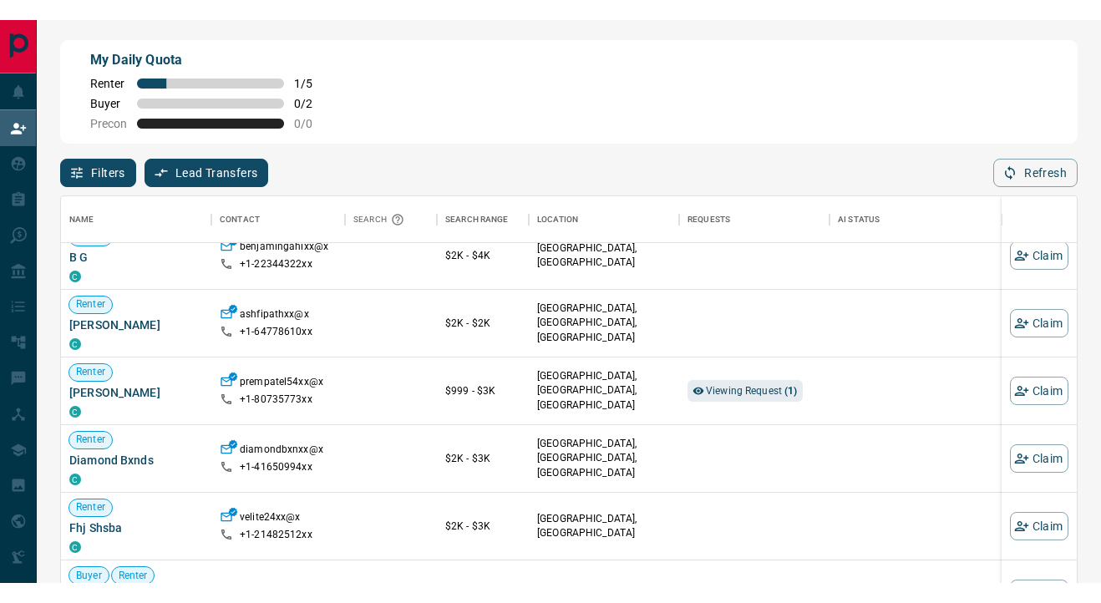
scroll to position [23, 0]
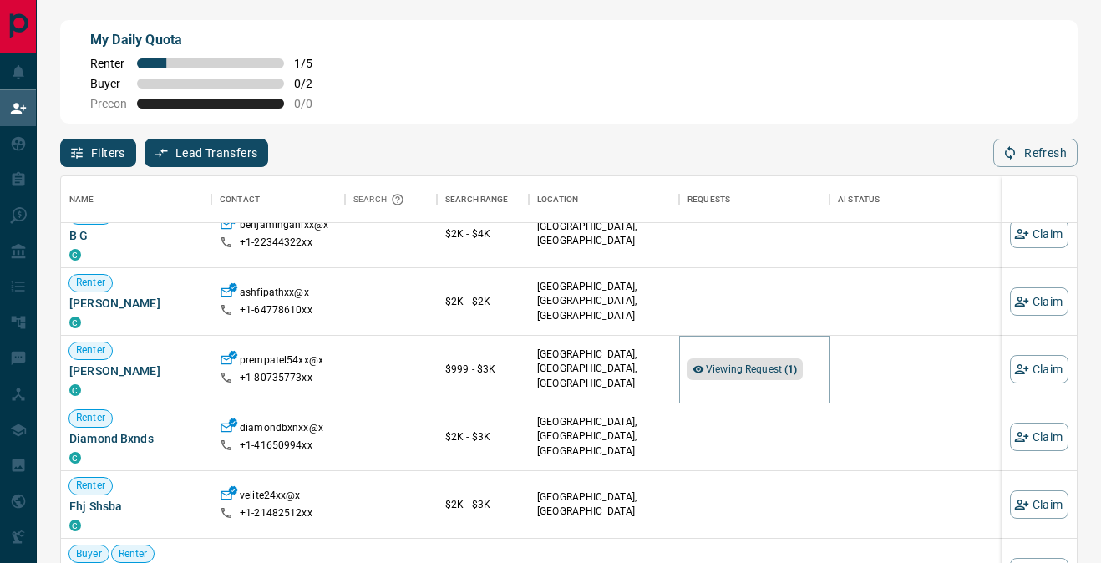
click at [740, 369] on span "Viewing Request ( 1 )" at bounding box center [752, 369] width 92 height 12
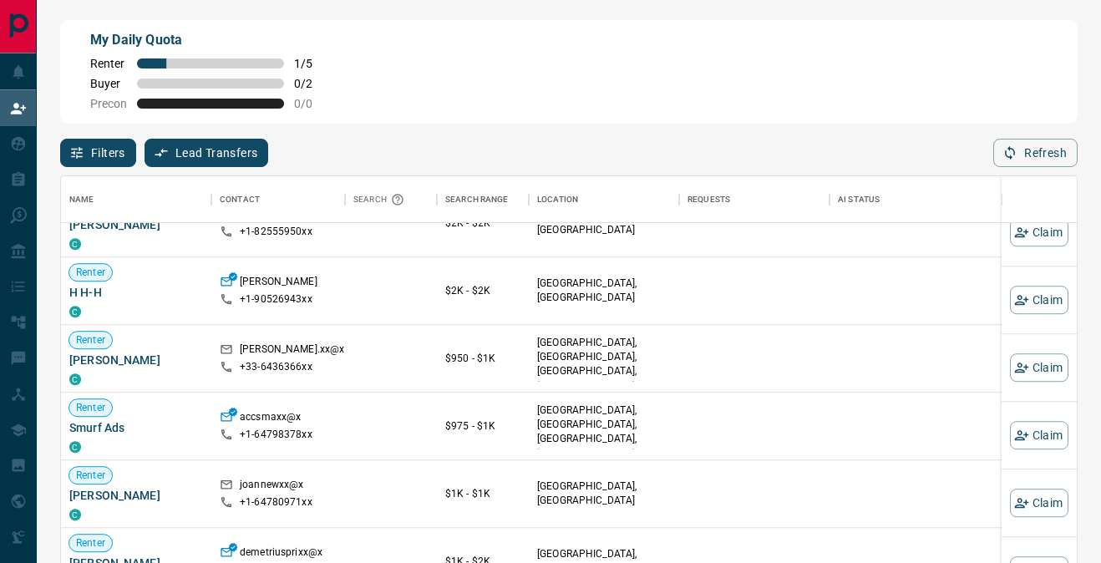
scroll to position [0, 0]
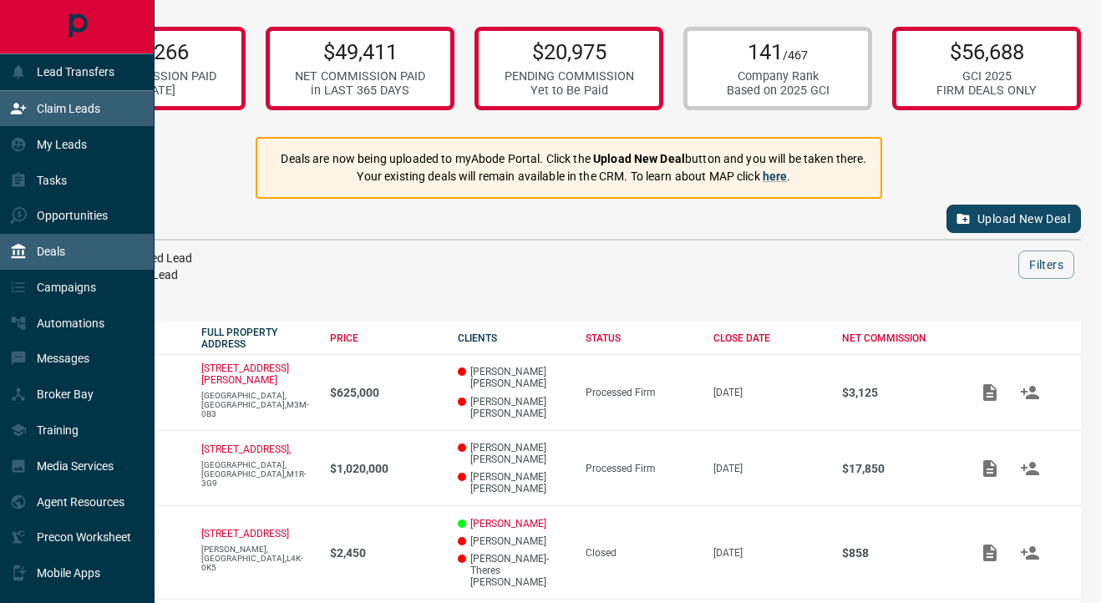
click at [10, 100] on icon at bounding box center [18, 108] width 17 height 17
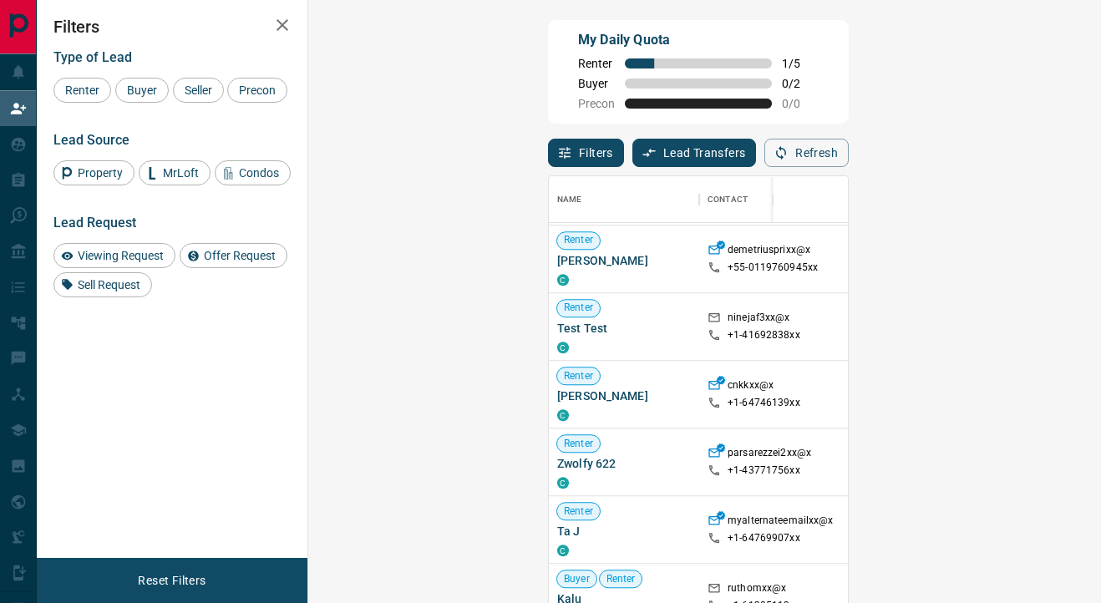
scroll to position [1531, 0]
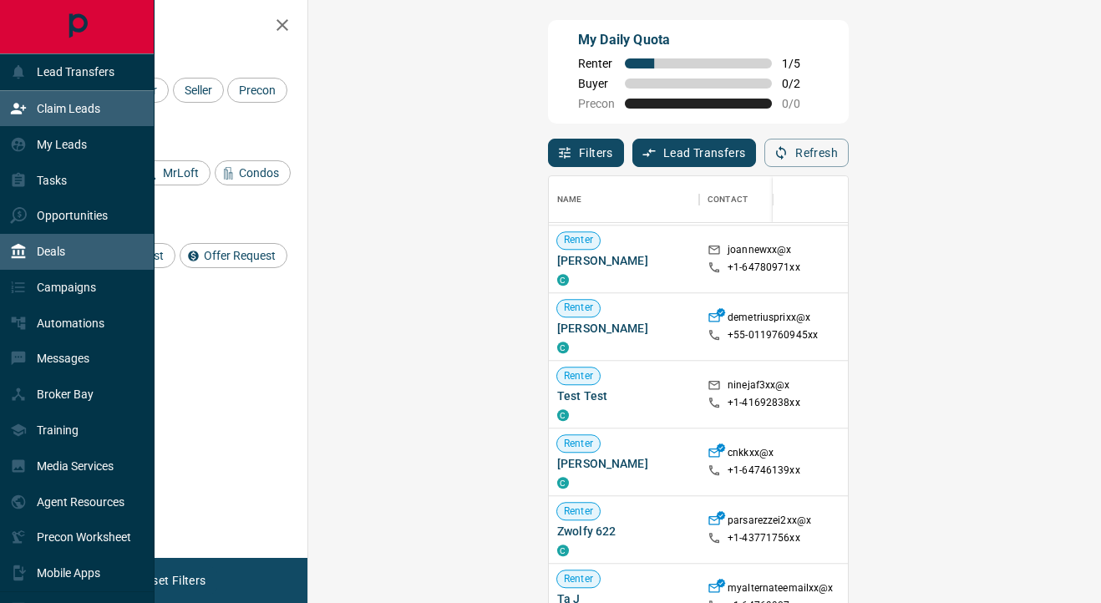
click at [22, 251] on icon at bounding box center [19, 251] width 14 height 15
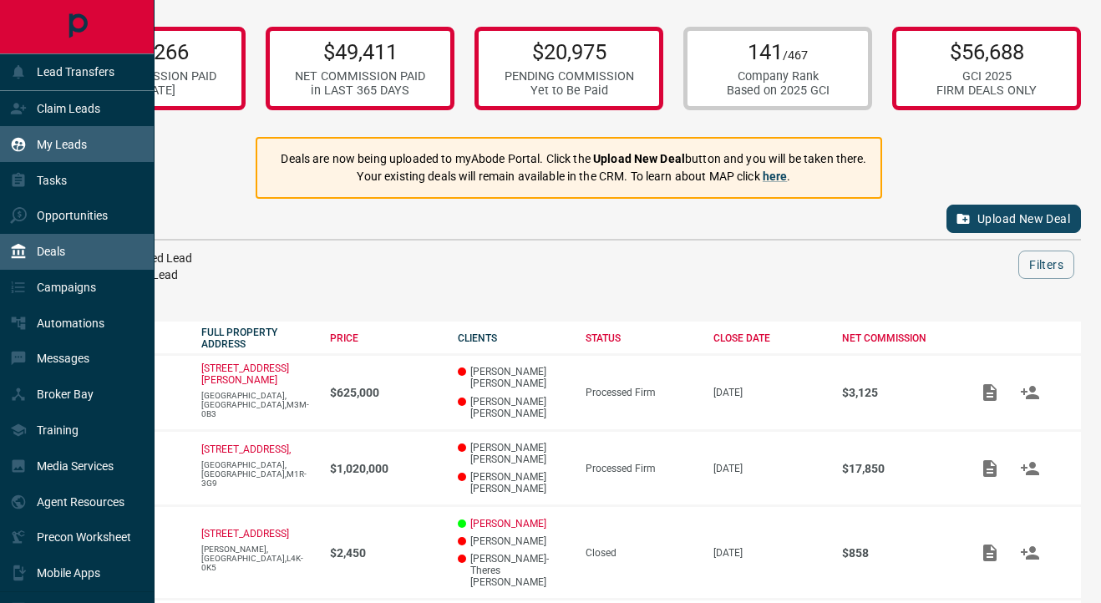
click at [84, 148] on div "My Leads" at bounding box center [48, 144] width 77 height 28
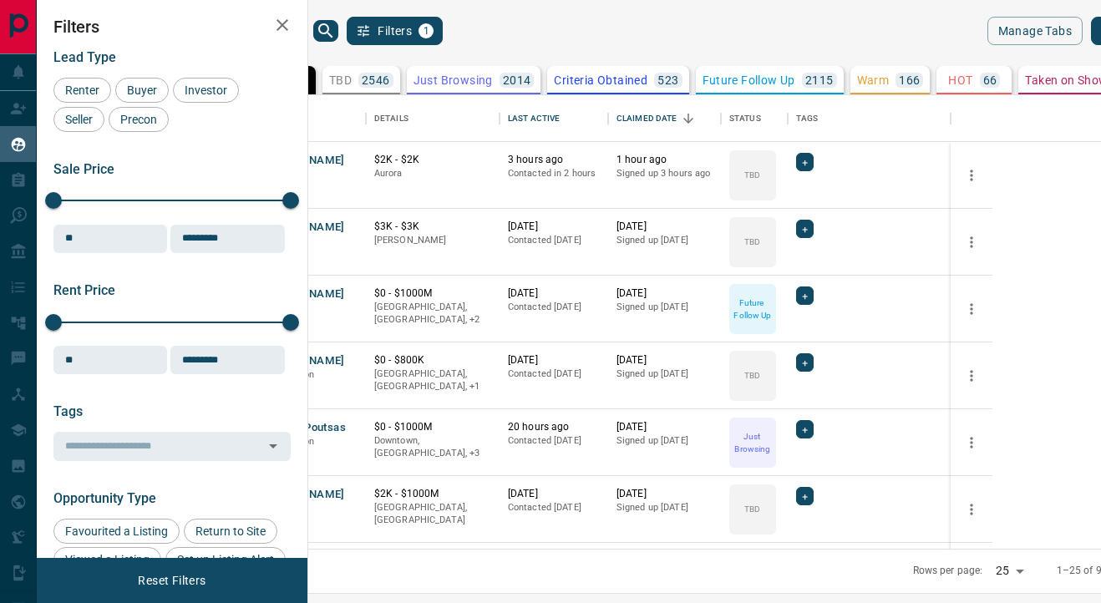
scroll to position [453, 785]
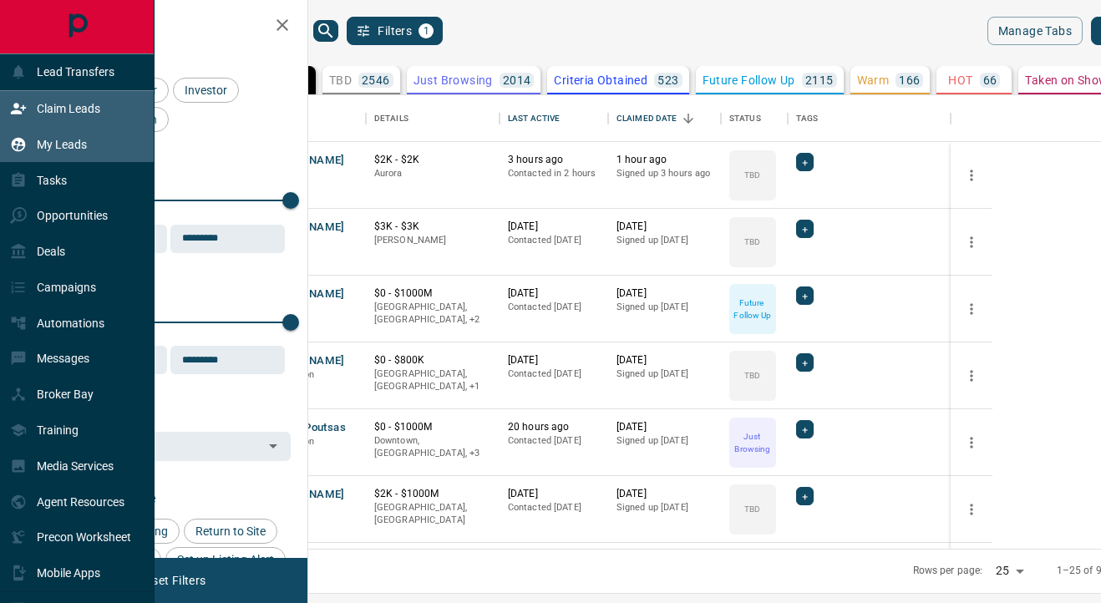
click at [36, 113] on div "Claim Leads" at bounding box center [55, 109] width 90 height 28
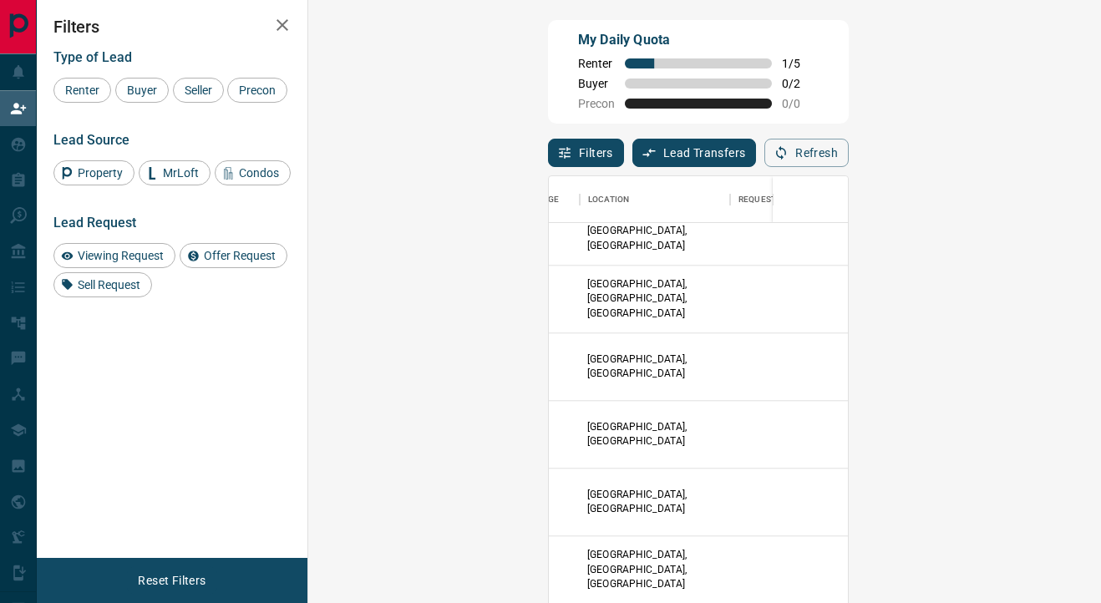
scroll to position [1693, 0]
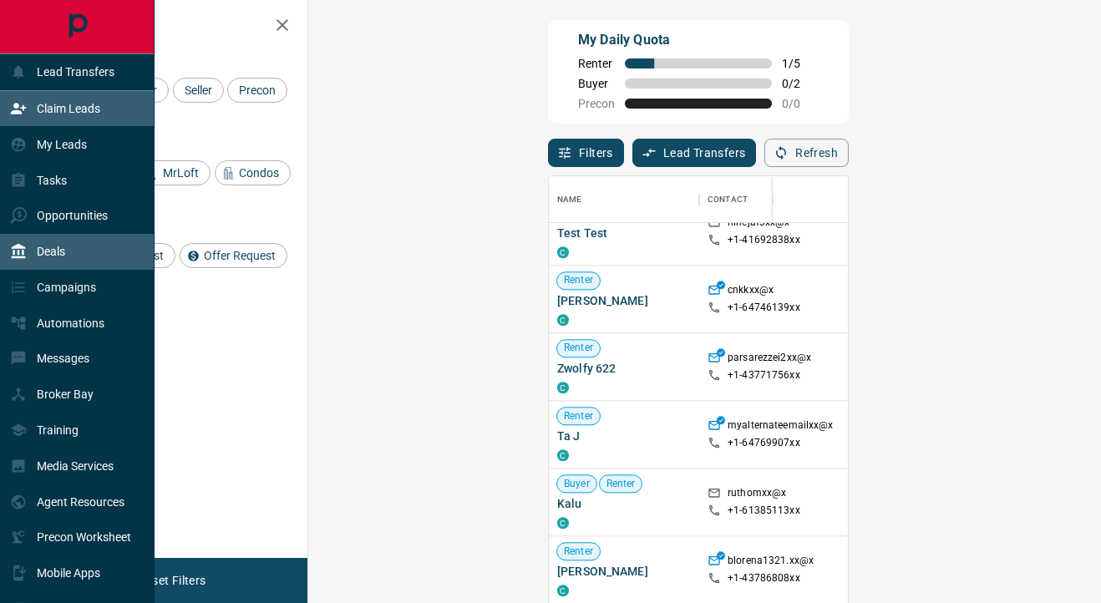
click at [33, 246] on div "Deals" at bounding box center [37, 252] width 55 height 28
